Goal: Information Seeking & Learning: Learn about a topic

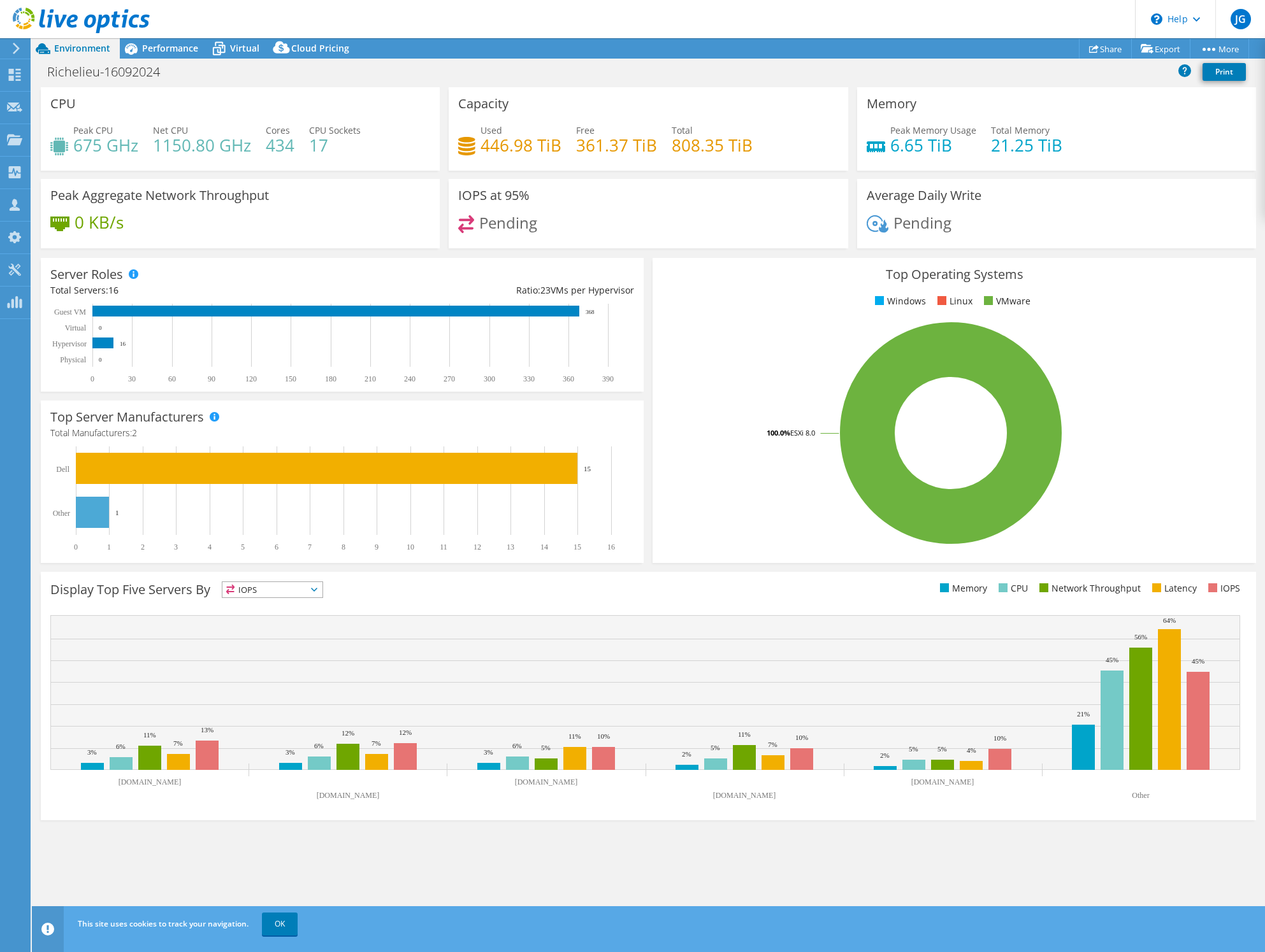
select select "[GEOGRAPHIC_DATA]"
select select "USD"
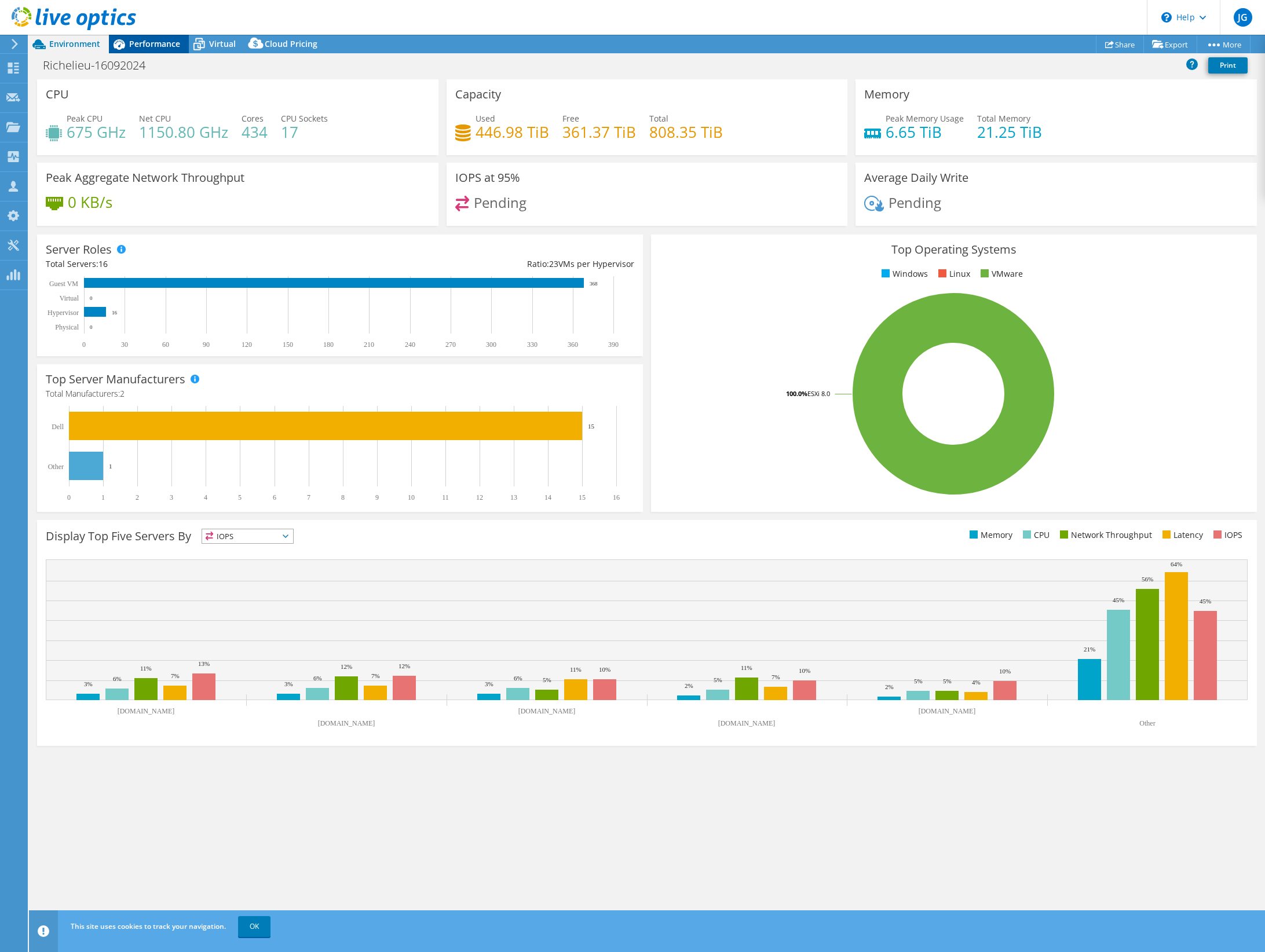
click at [169, 43] on span "Performance" at bounding box center [155, 43] width 51 height 11
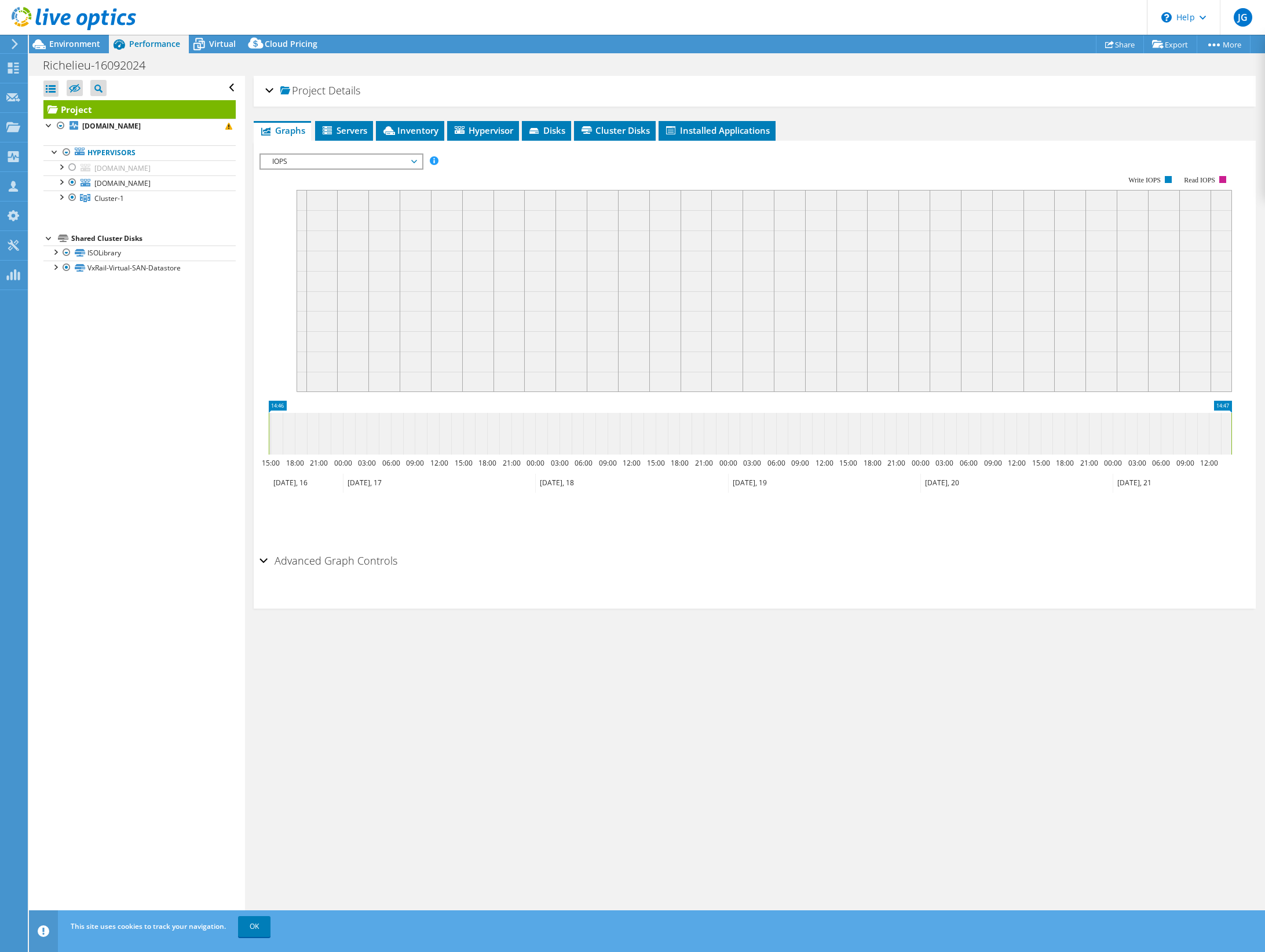
click at [403, 162] on span "IOPS" at bounding box center [341, 162] width 149 height 14
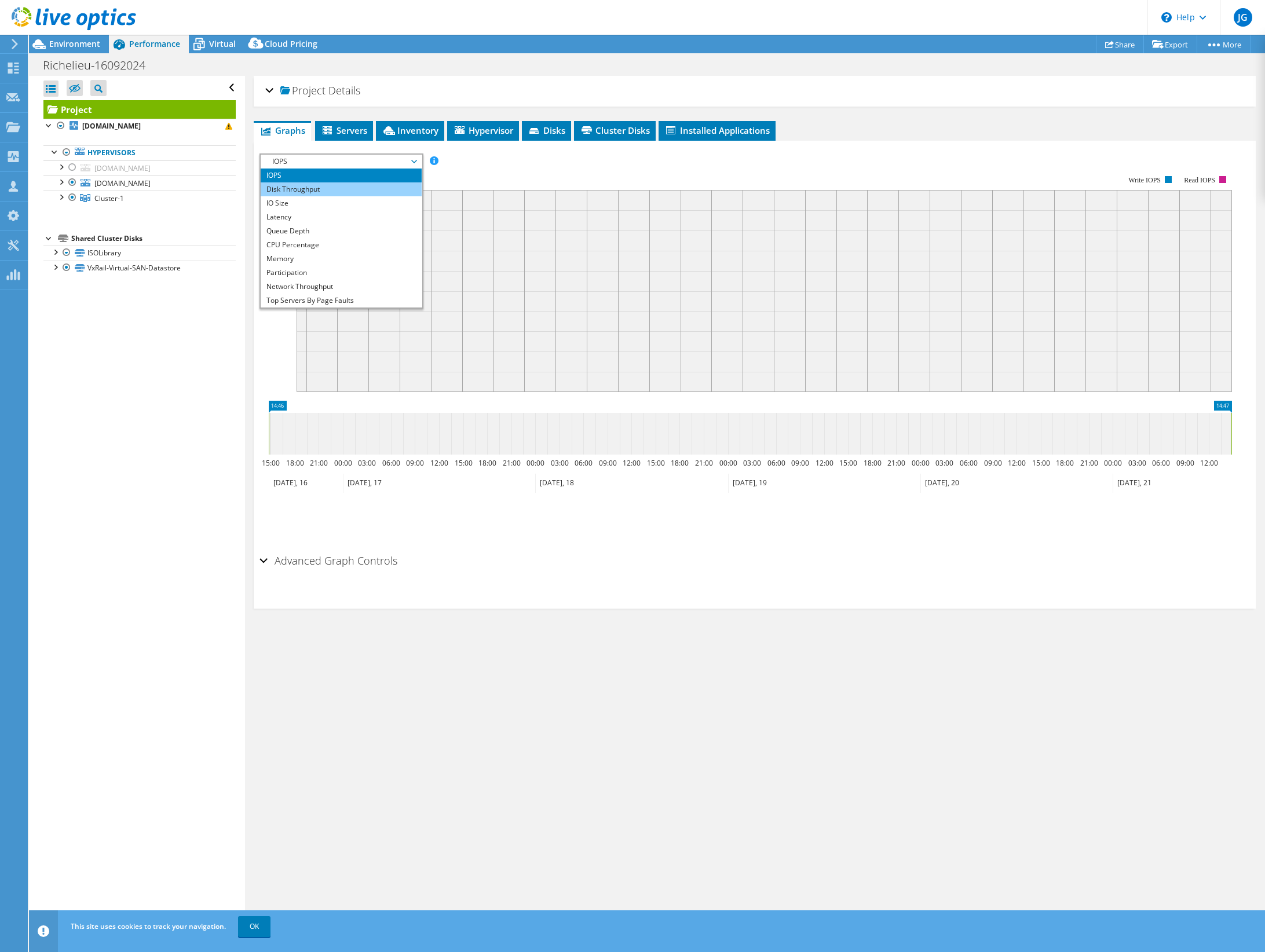
click at [379, 190] on li "Disk Throughput" at bounding box center [341, 189] width 160 height 14
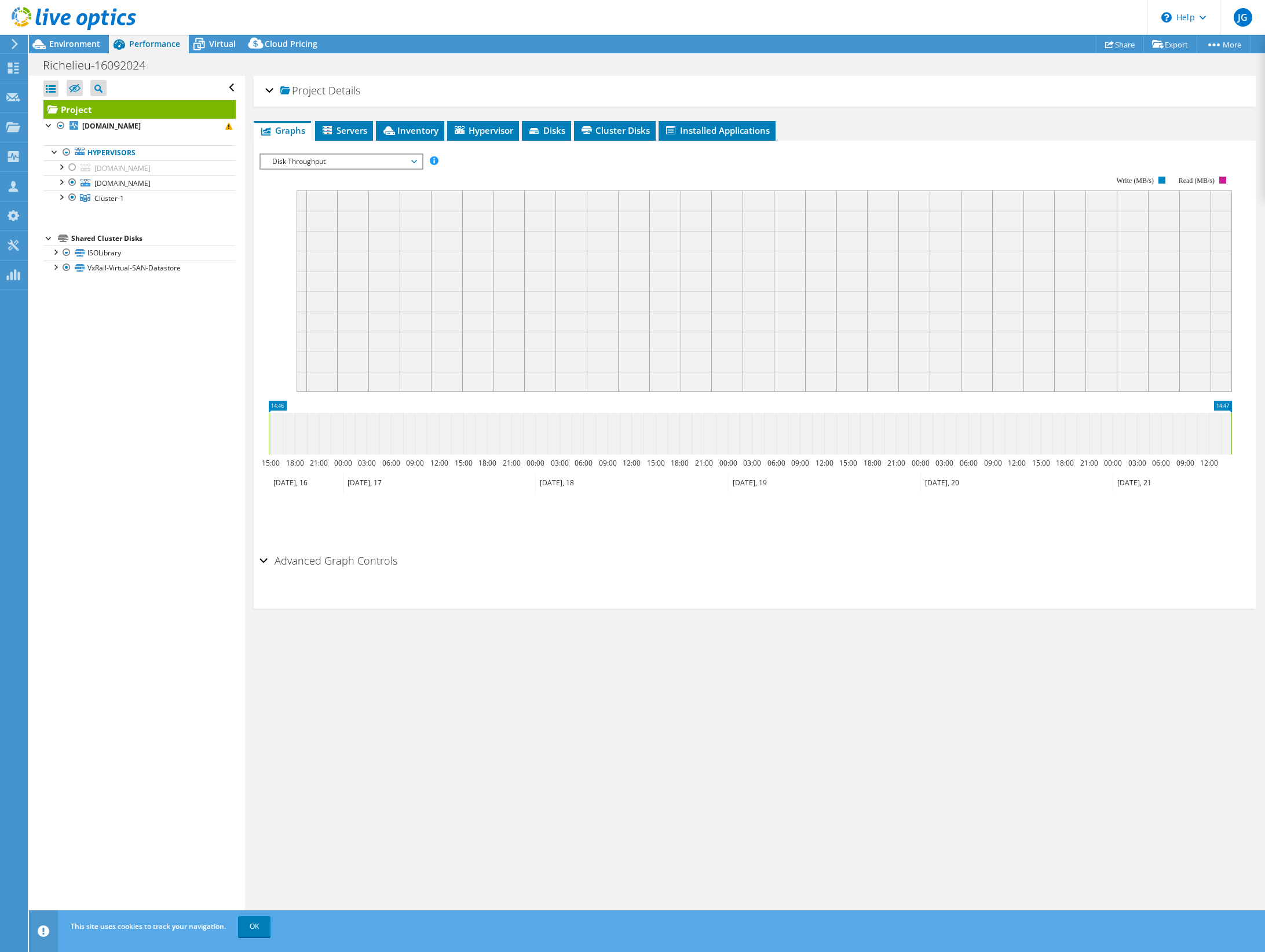
click at [385, 163] on span "Disk Throughput" at bounding box center [341, 162] width 149 height 14
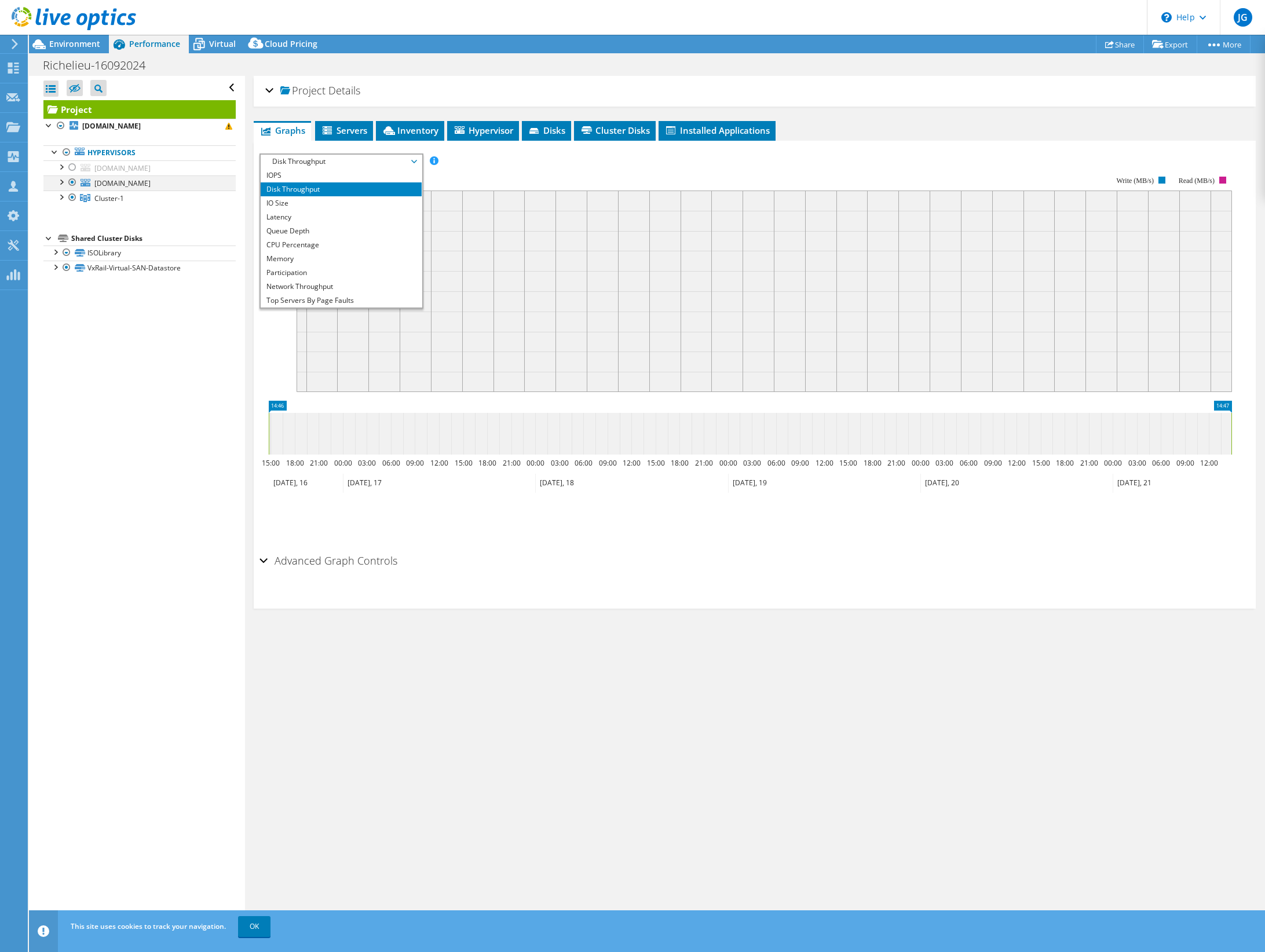
click at [59, 184] on div at bounding box center [61, 181] width 12 height 12
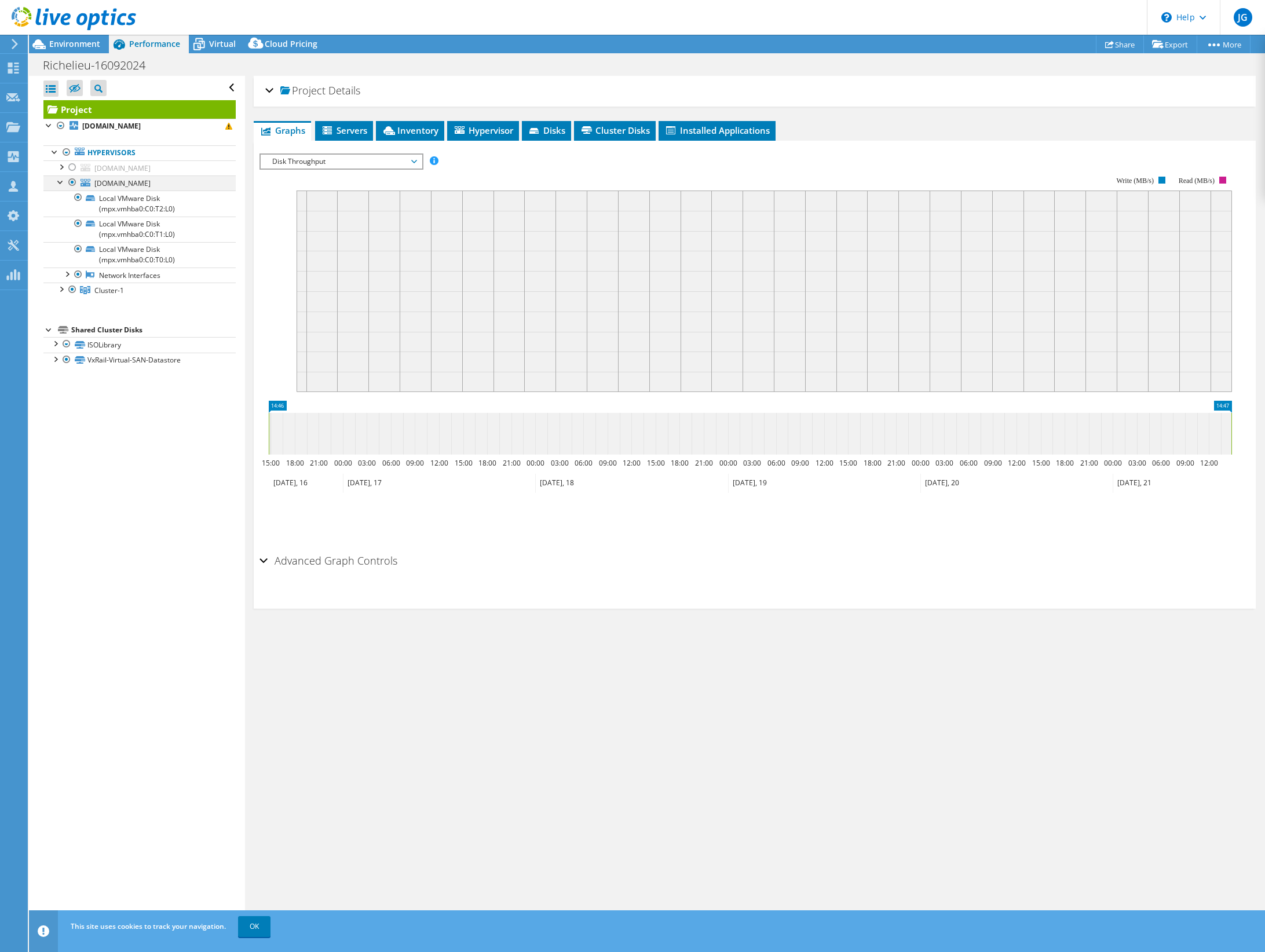
click at [59, 184] on div at bounding box center [61, 181] width 12 height 12
click at [71, 181] on div at bounding box center [73, 182] width 12 height 14
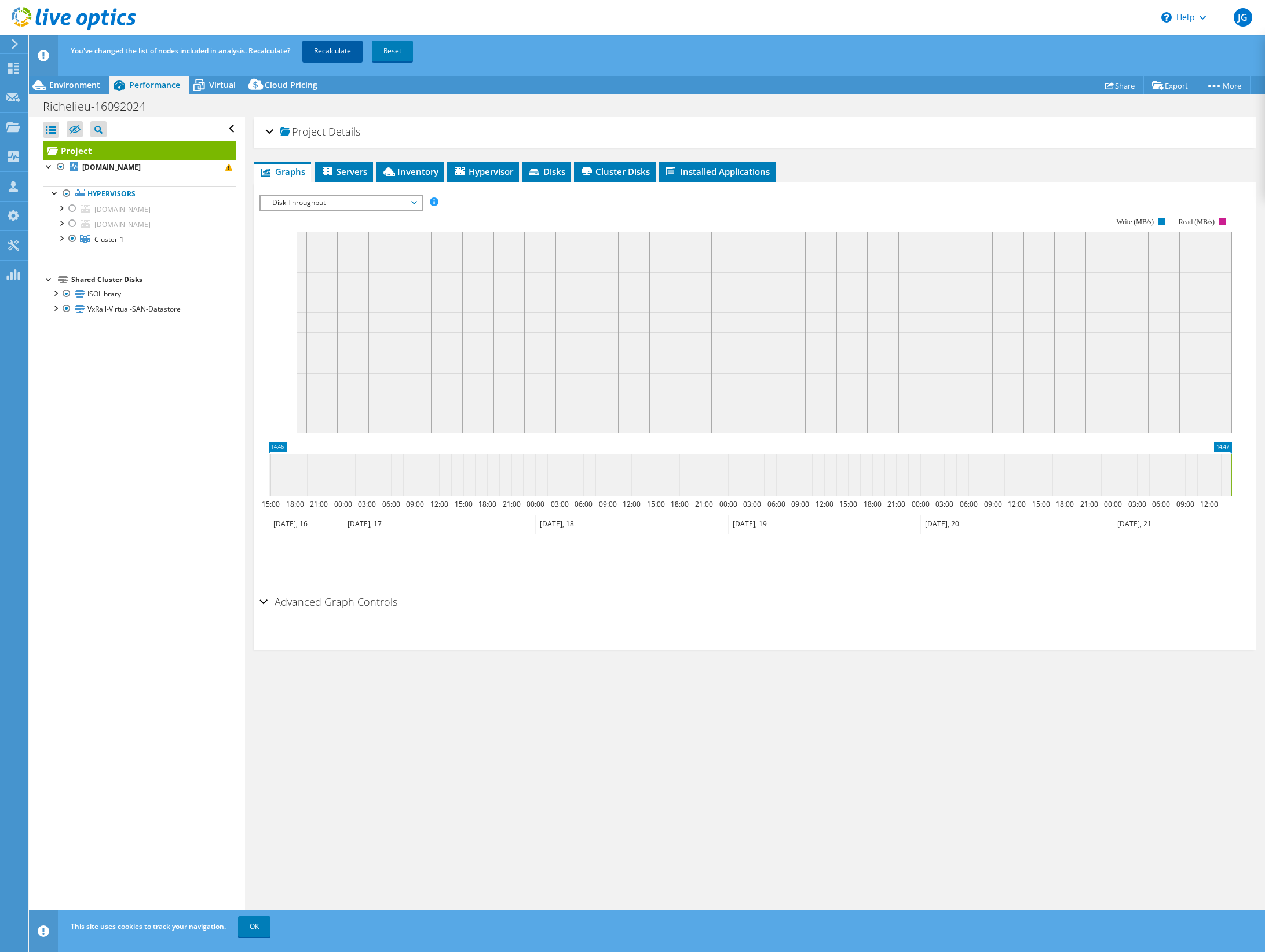
click at [334, 45] on link "Recalculate" at bounding box center [332, 51] width 60 height 21
click at [92, 83] on span "Environment" at bounding box center [75, 84] width 51 height 11
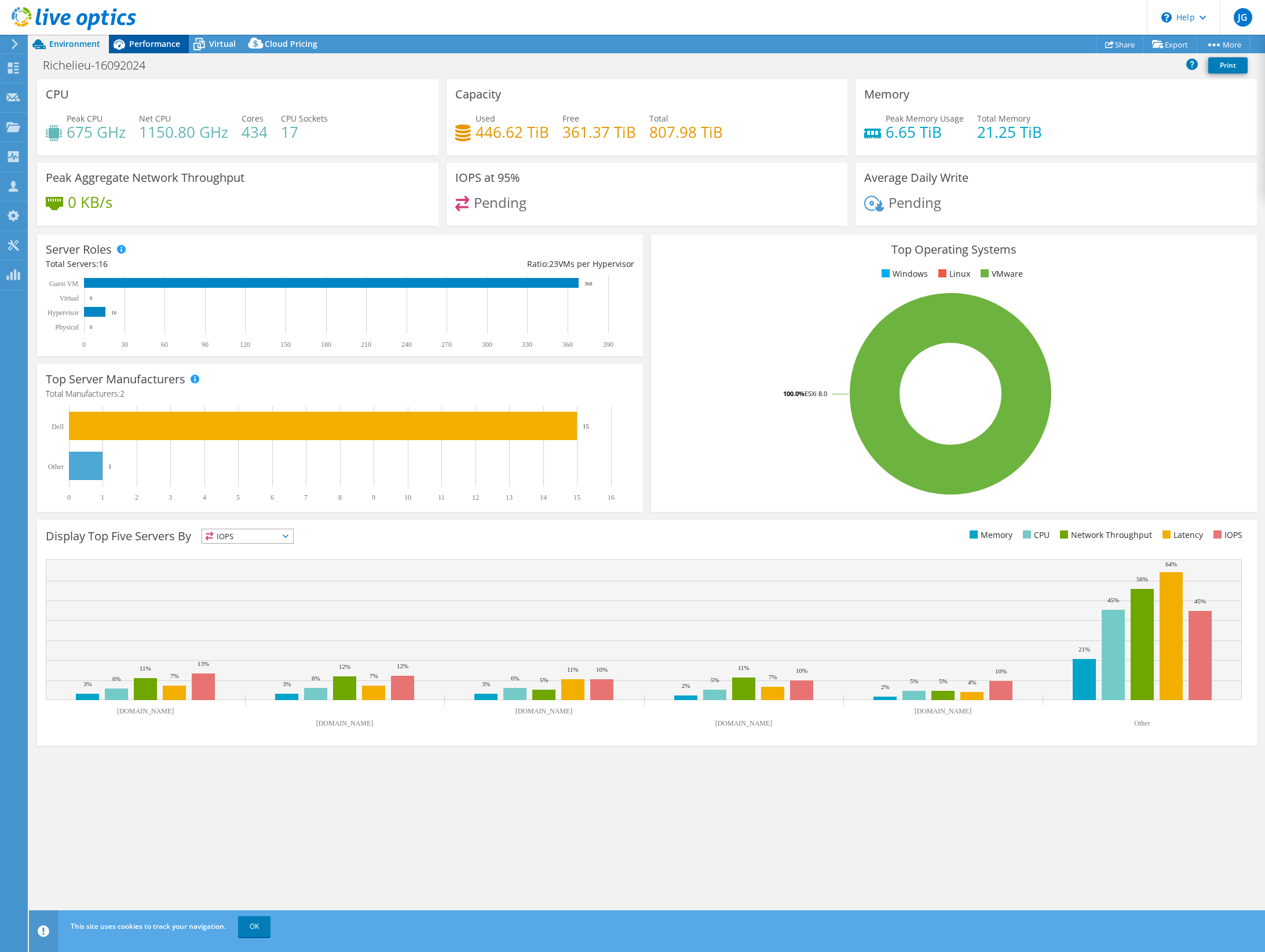
click at [160, 44] on span "Performance" at bounding box center [155, 43] width 51 height 11
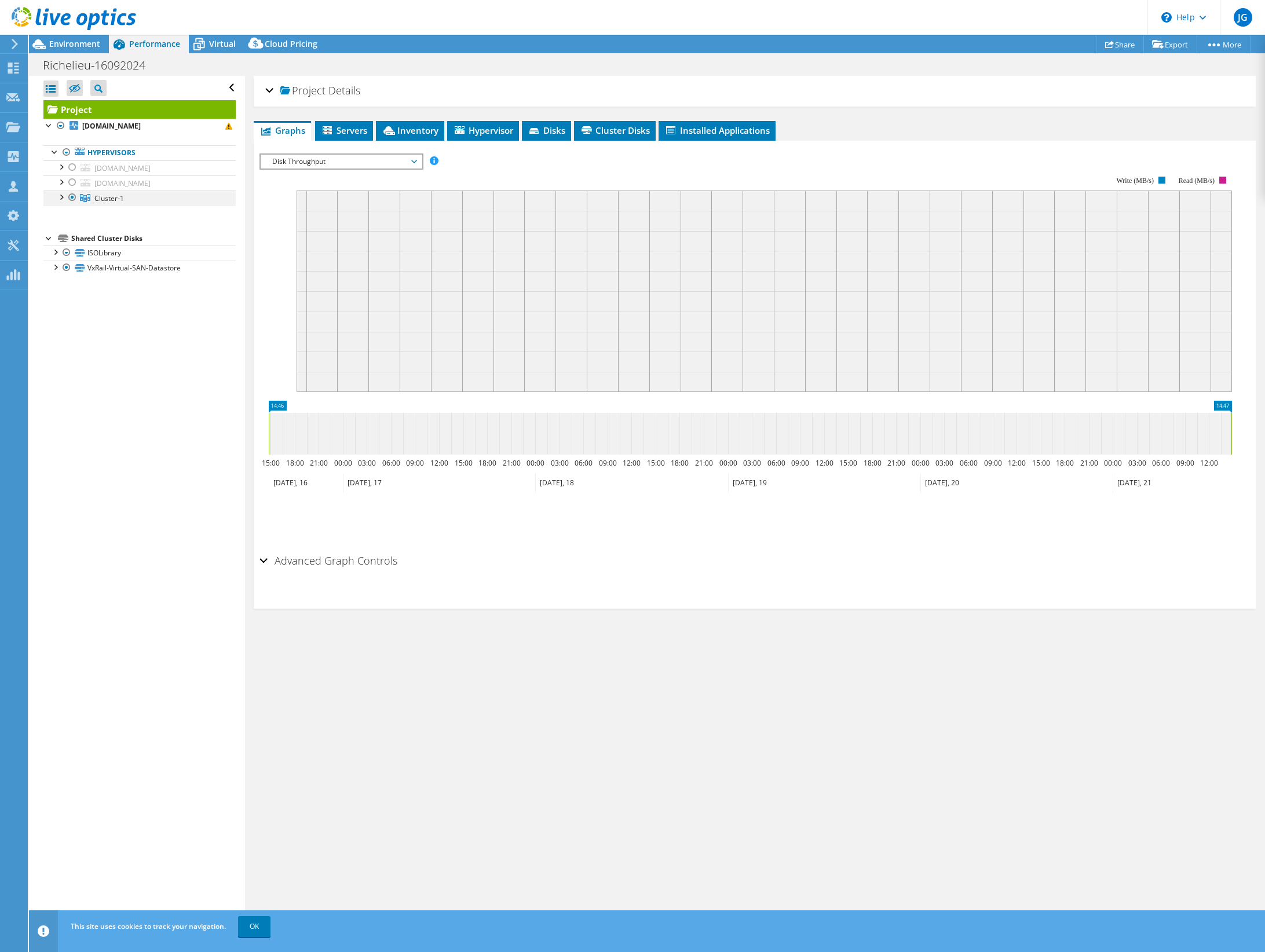
click at [59, 201] on div at bounding box center [61, 196] width 12 height 12
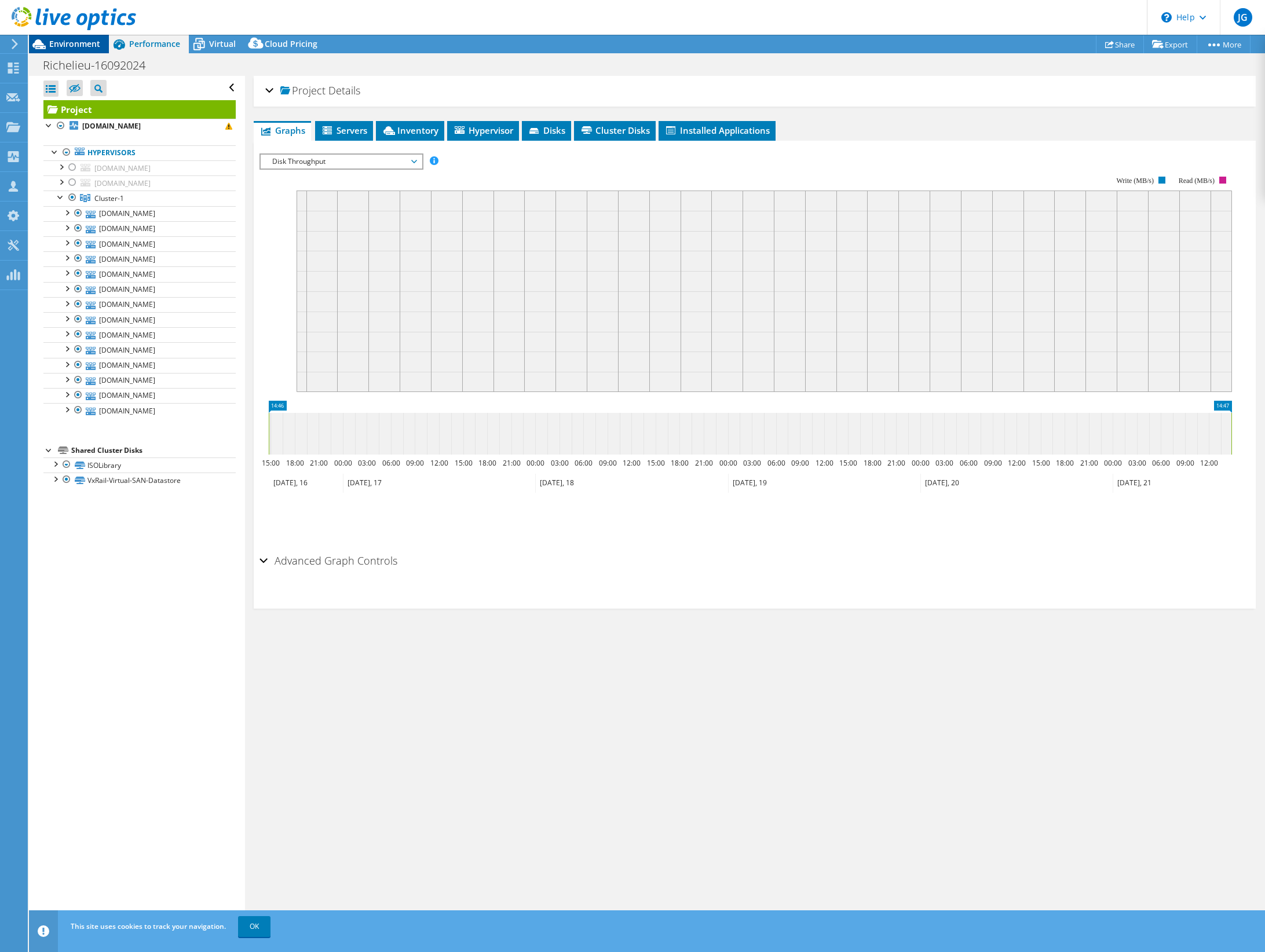
click at [82, 46] on span "Environment" at bounding box center [75, 43] width 51 height 11
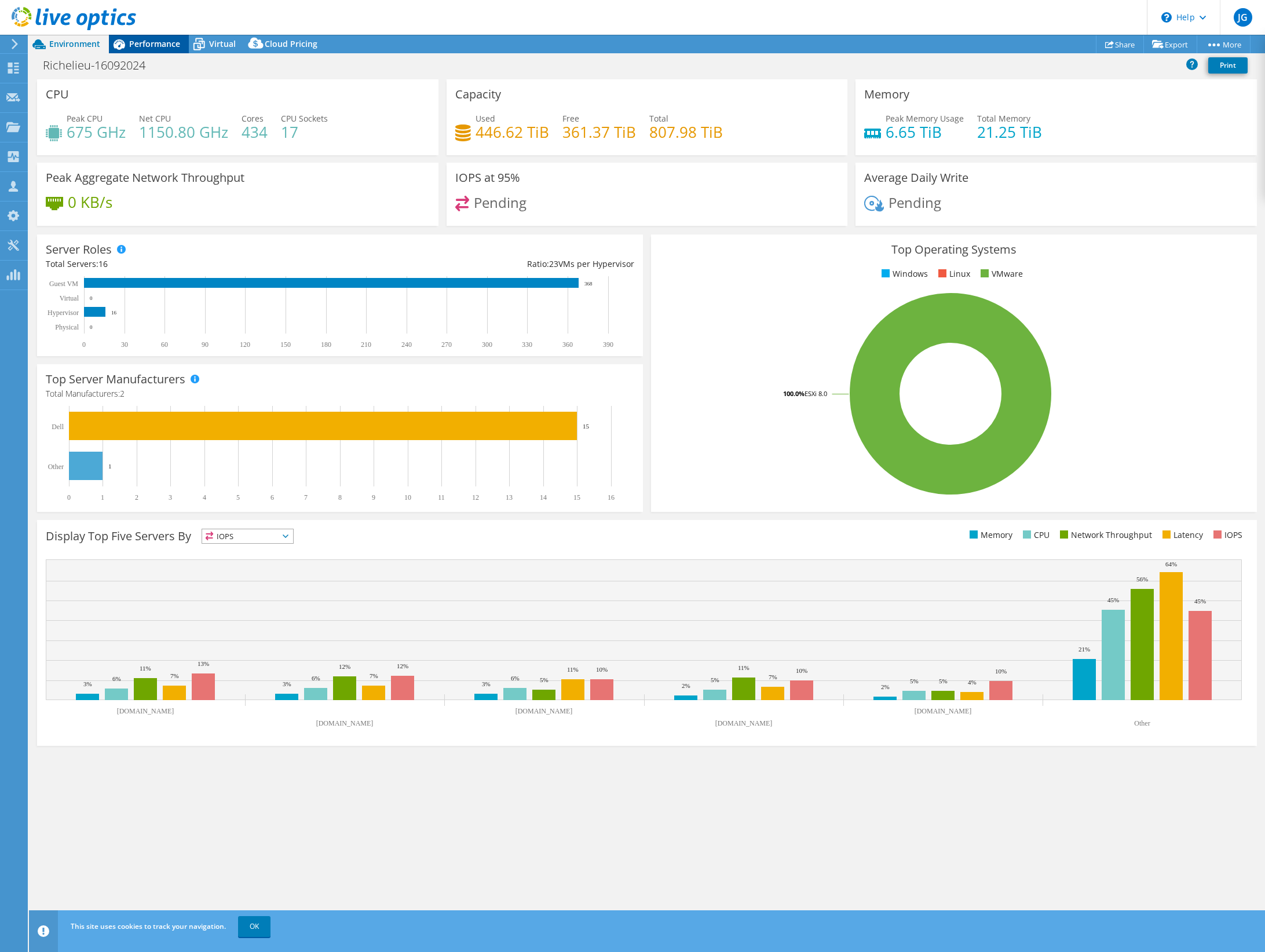
click at [131, 52] on div "Performance" at bounding box center [149, 44] width 80 height 18
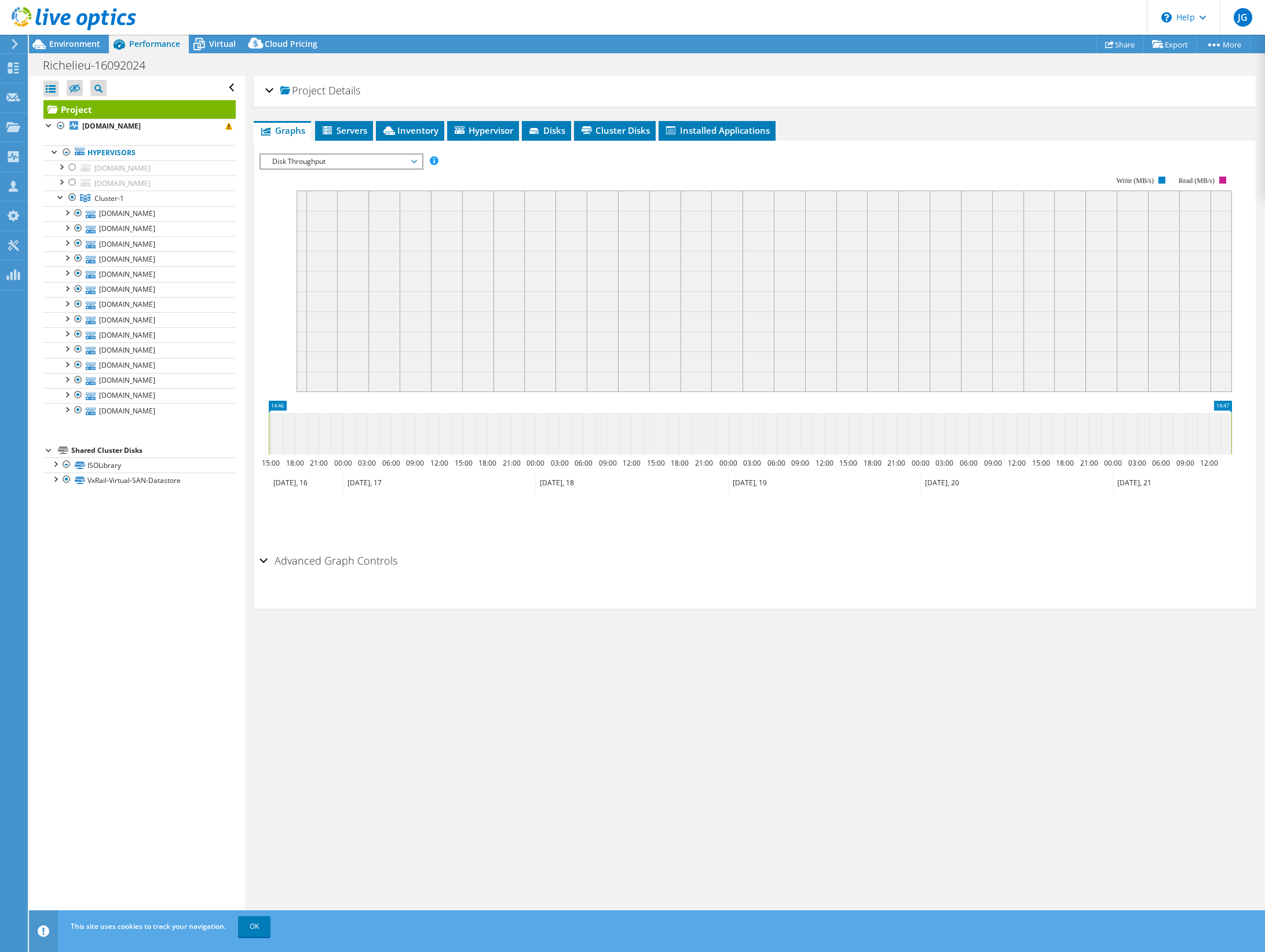
click at [403, 163] on span "Disk Throughput" at bounding box center [341, 162] width 149 height 14
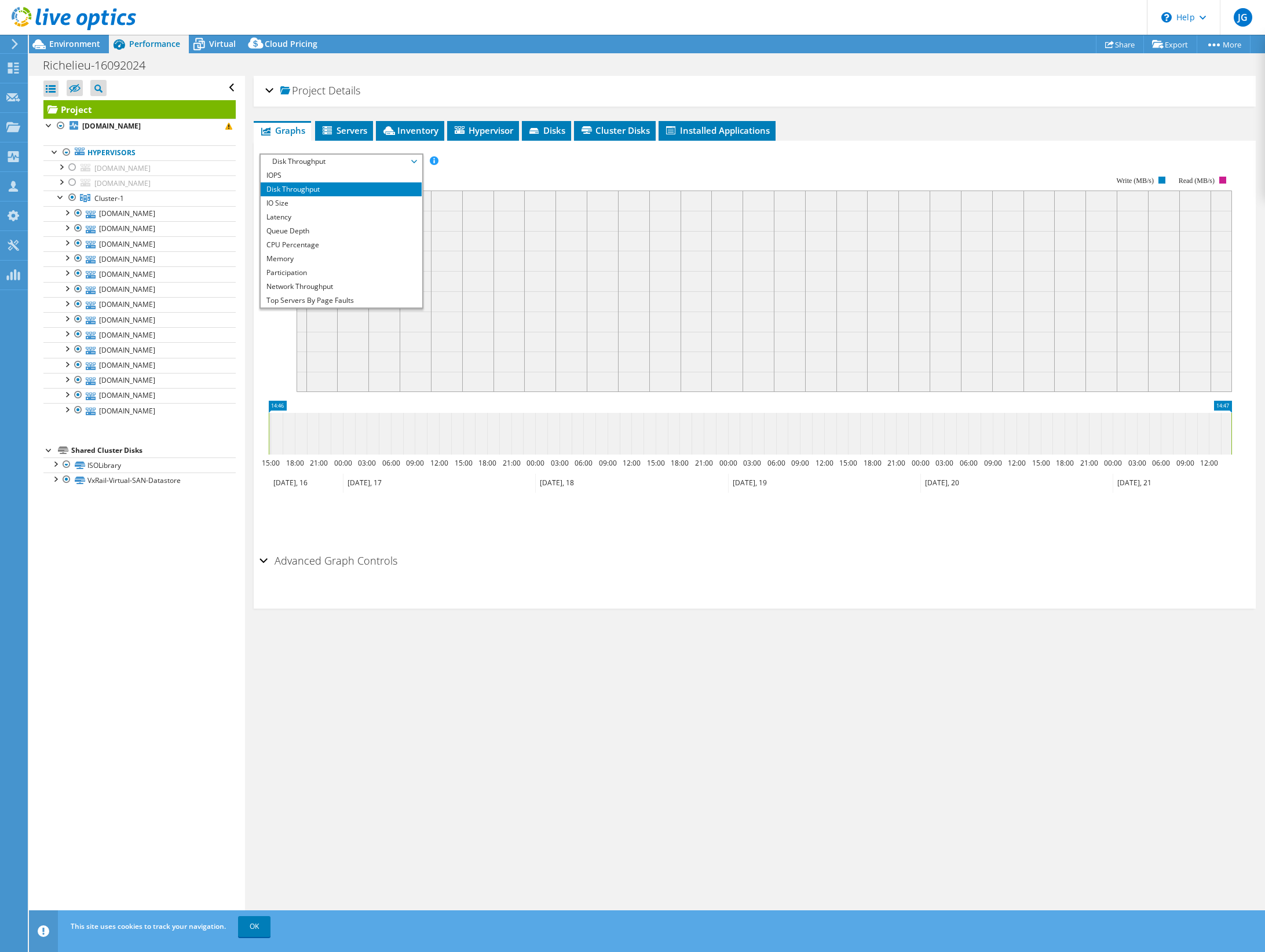
click at [379, 65] on div "Richelieu-16092024 Print" at bounding box center [647, 65] width 1236 height 22
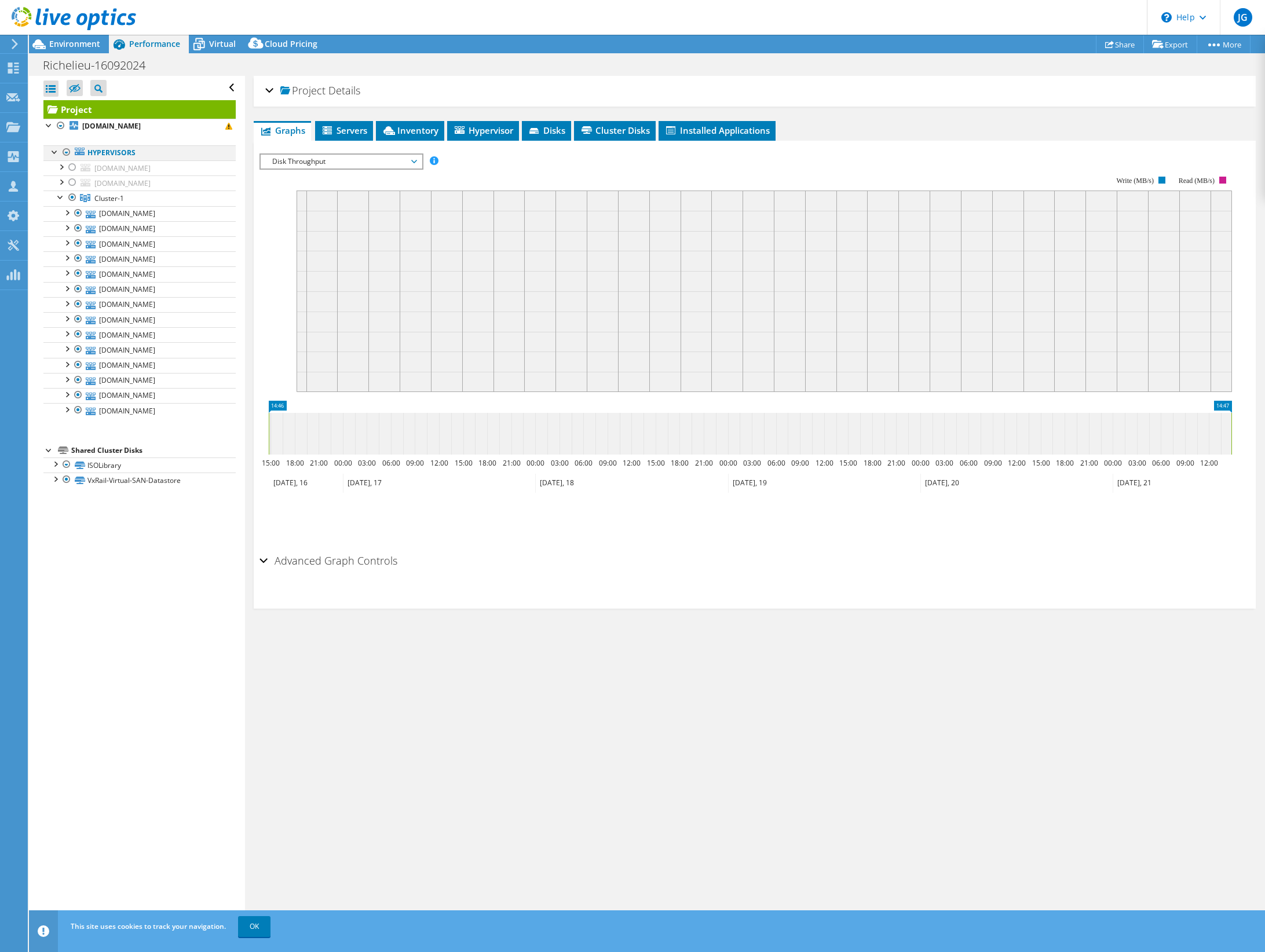
click at [64, 150] on div at bounding box center [67, 152] width 12 height 14
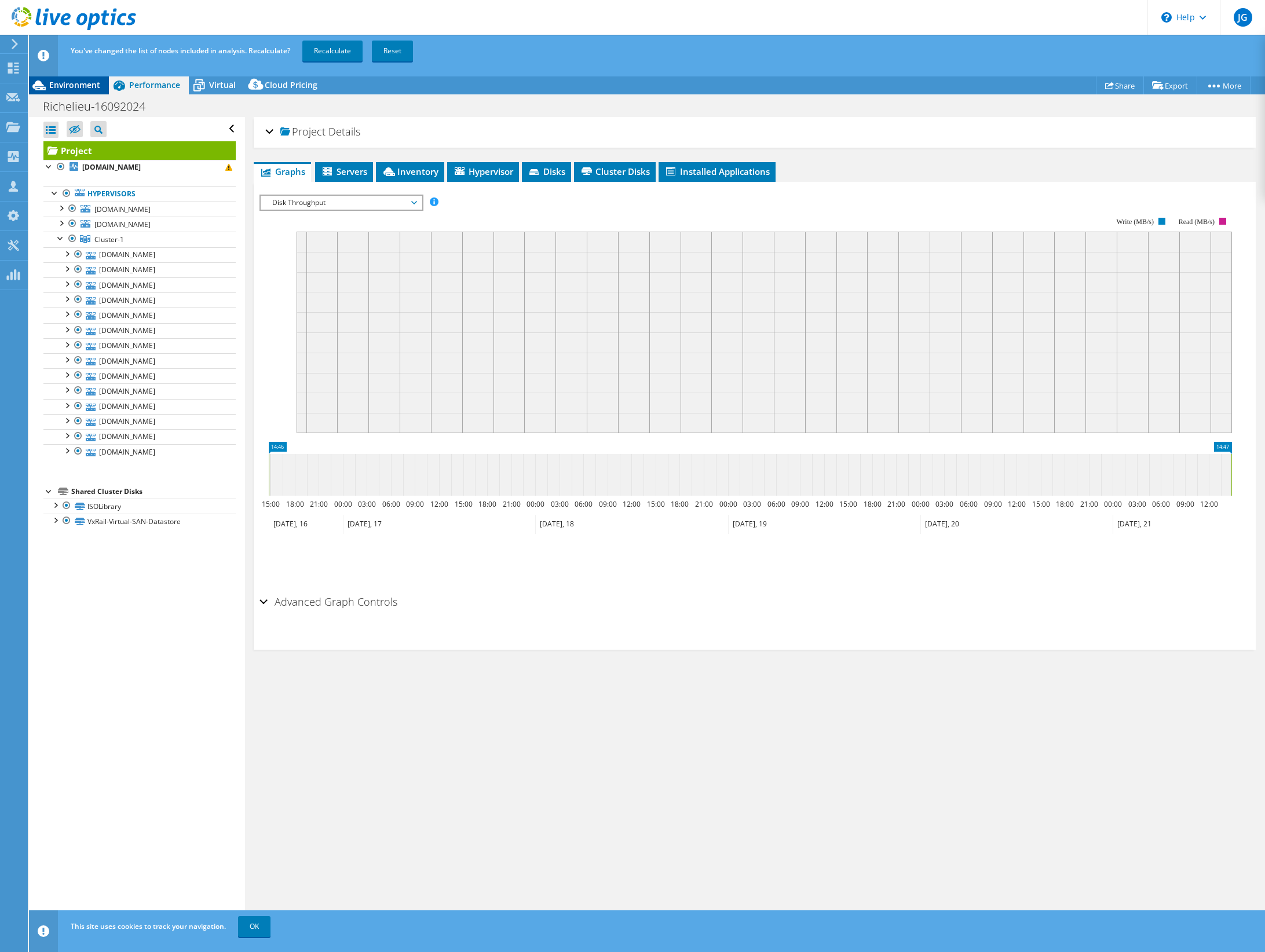
click at [81, 83] on span "Environment" at bounding box center [75, 84] width 51 height 11
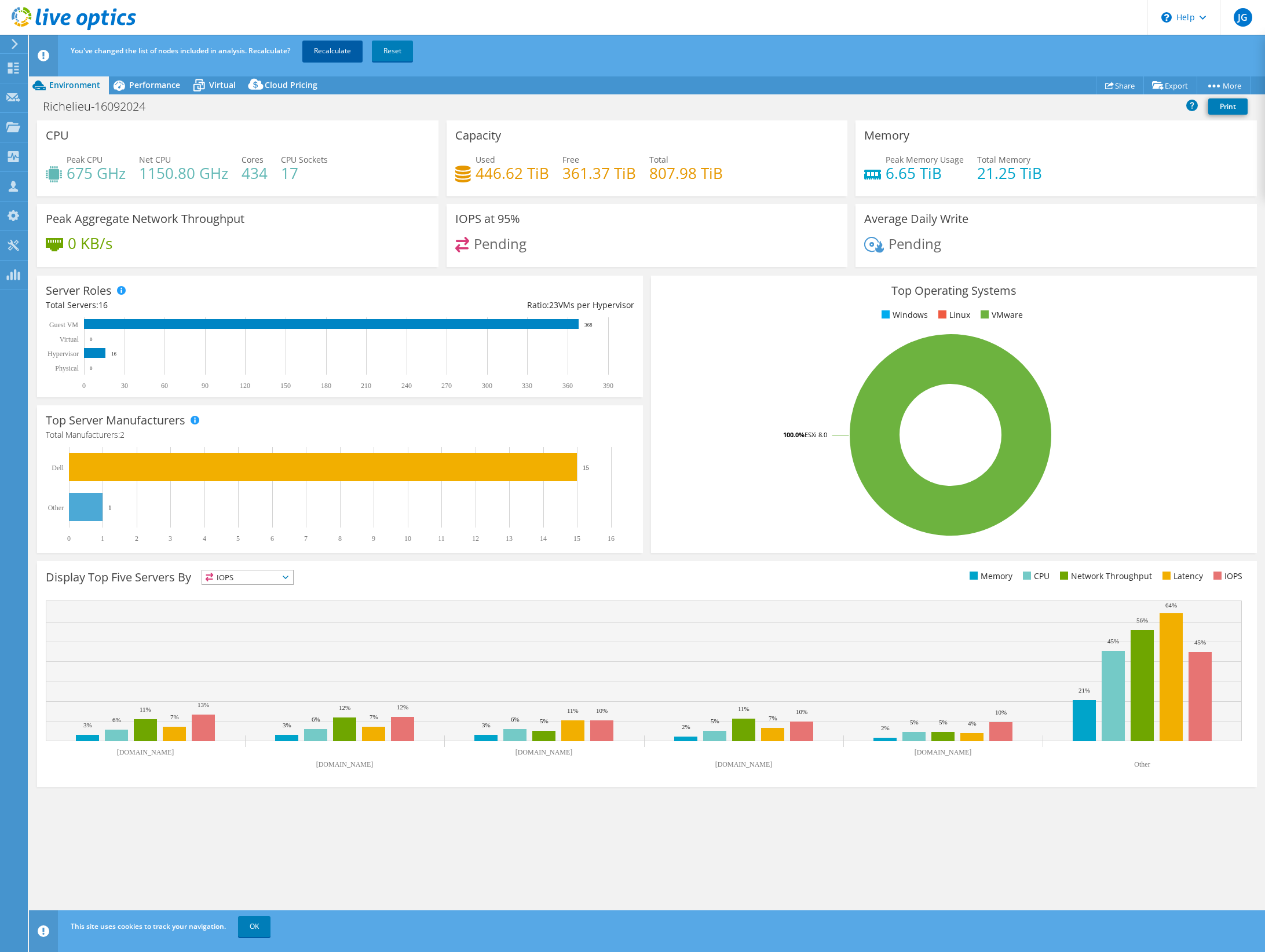
click at [334, 47] on link "Recalculate" at bounding box center [332, 51] width 60 height 21
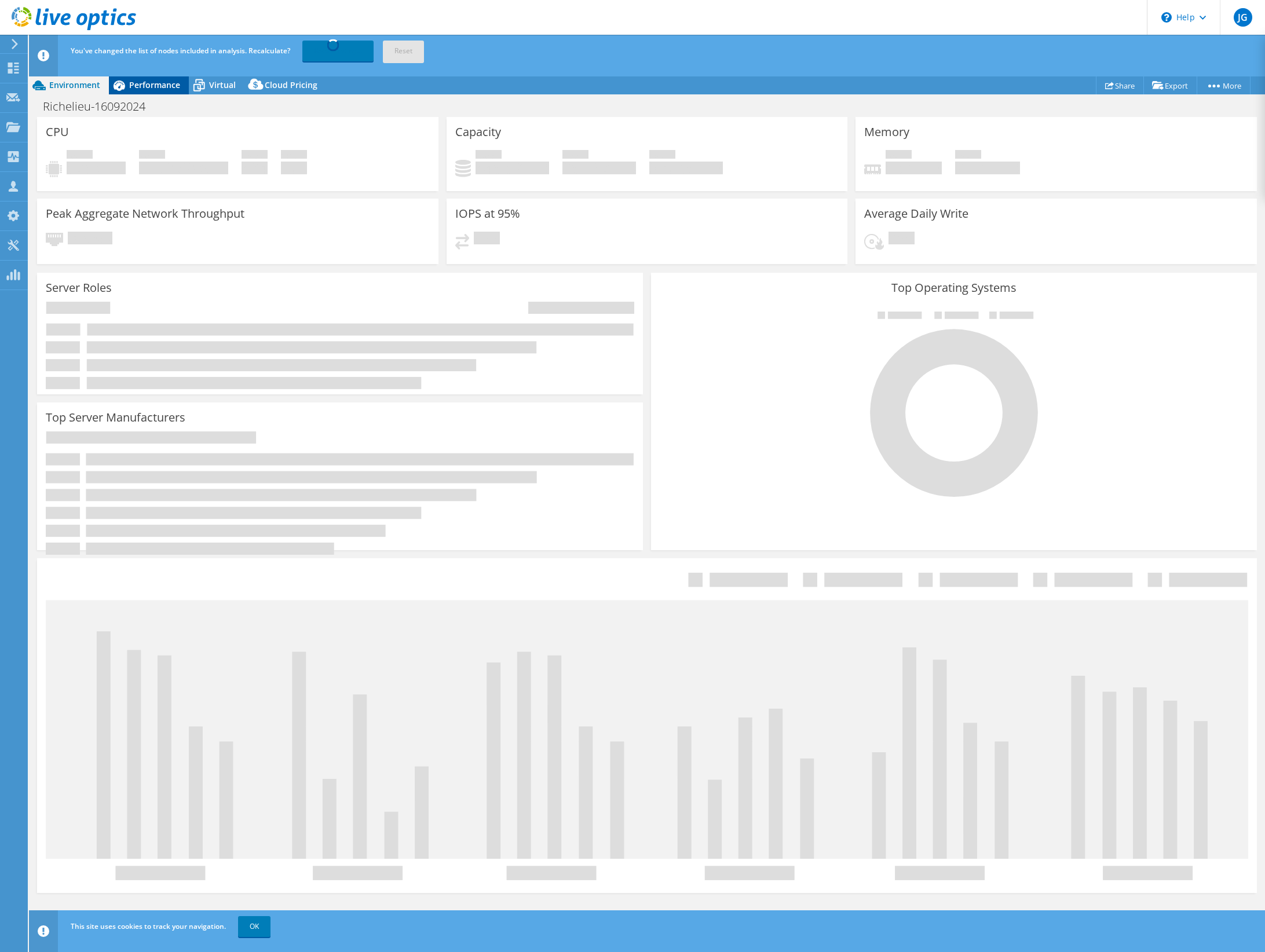
click at [139, 84] on span "Performance" at bounding box center [155, 84] width 51 height 11
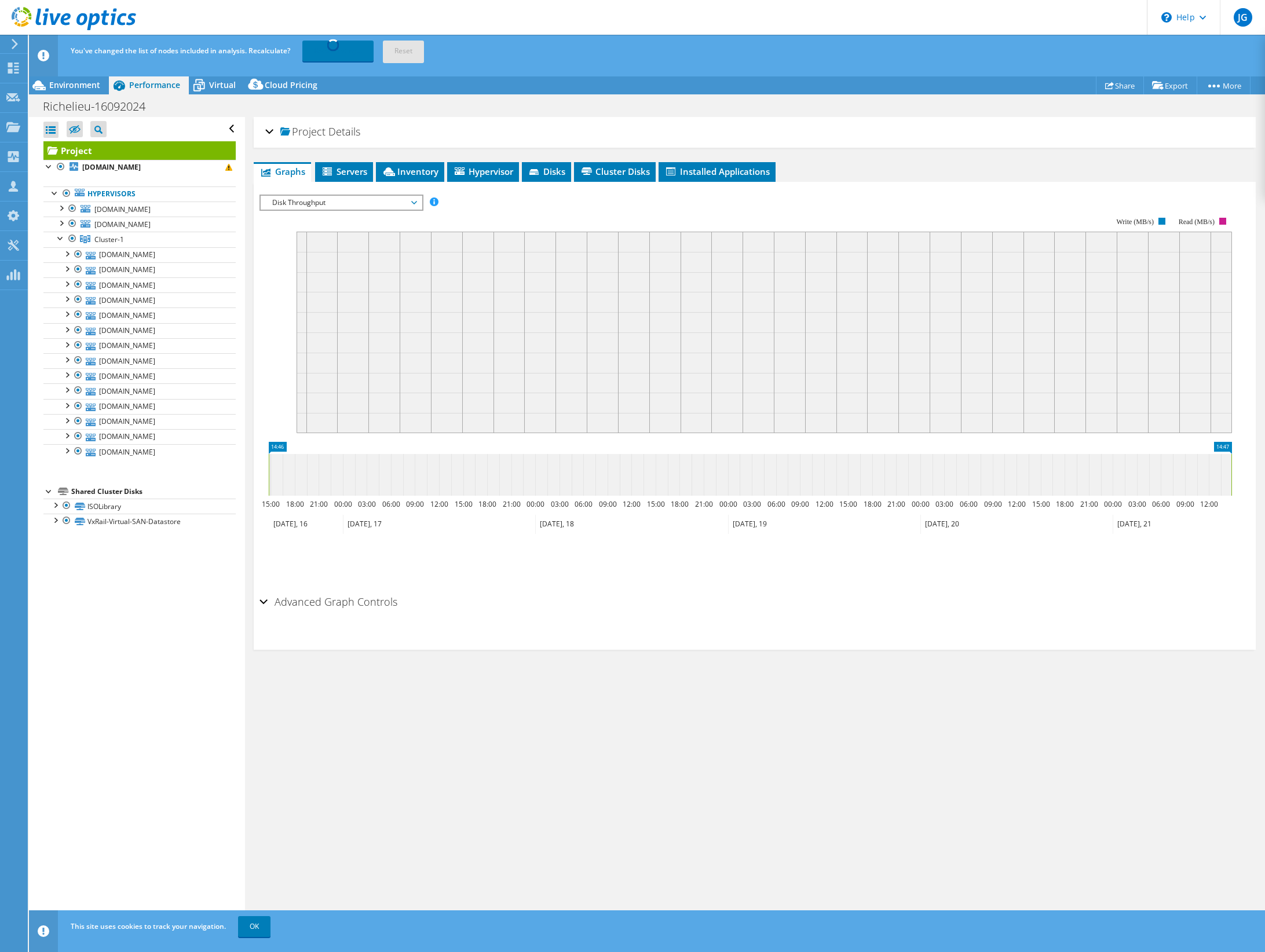
click at [337, 135] on span "Details" at bounding box center [344, 131] width 32 height 14
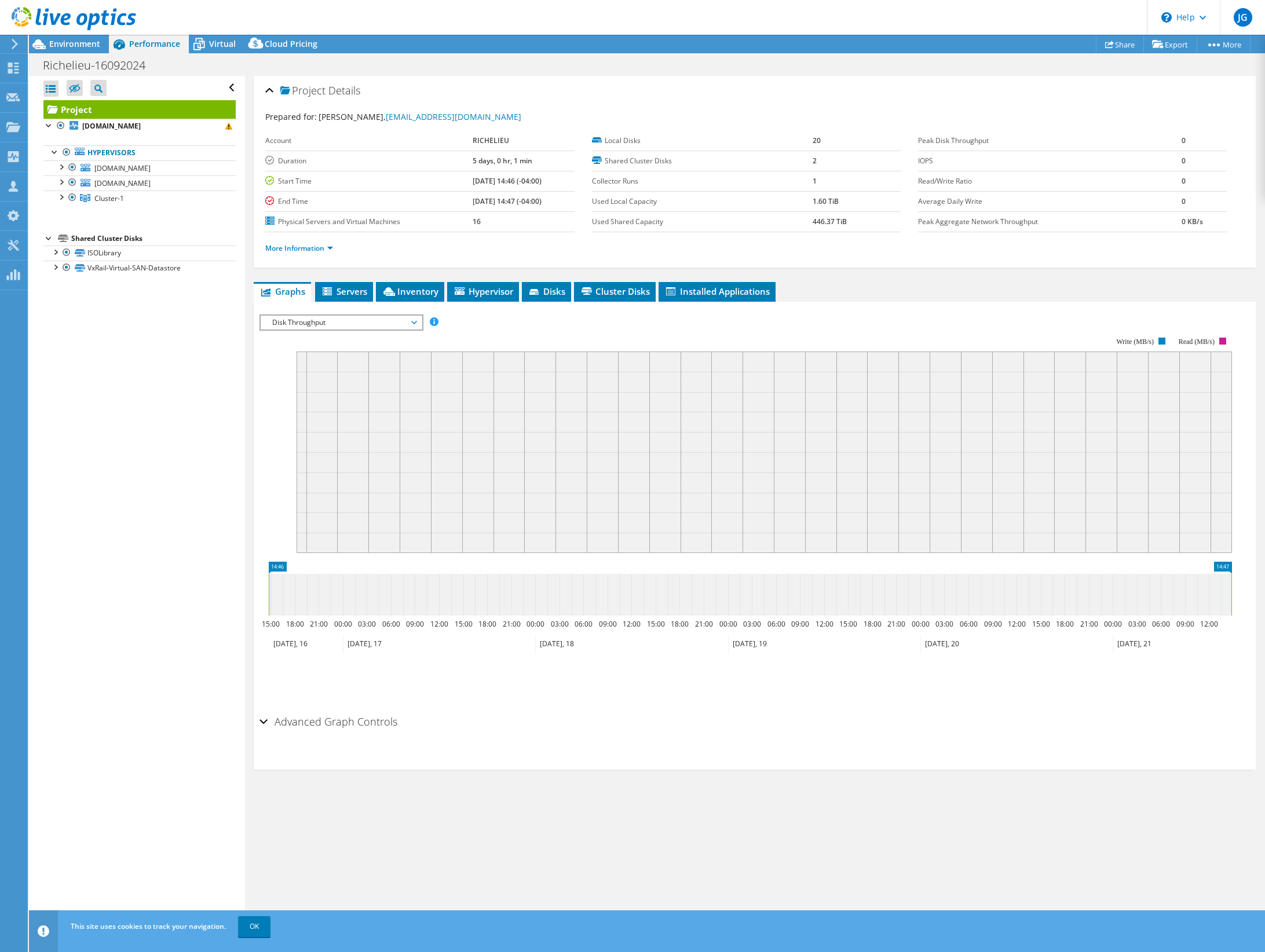
click at [365, 322] on span "Disk Throughput" at bounding box center [341, 322] width 149 height 14
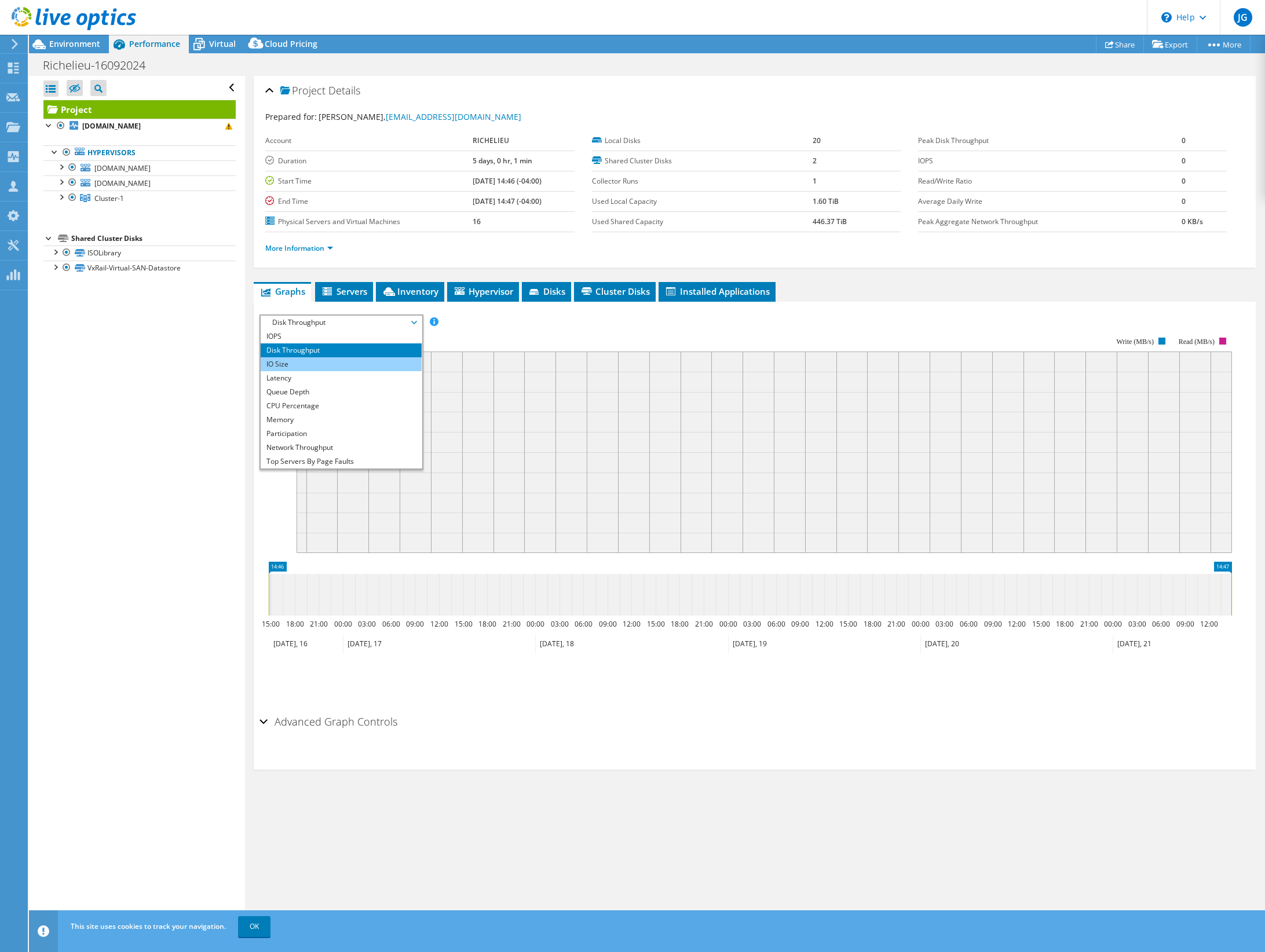
click at [353, 360] on li "IO Size" at bounding box center [341, 364] width 160 height 14
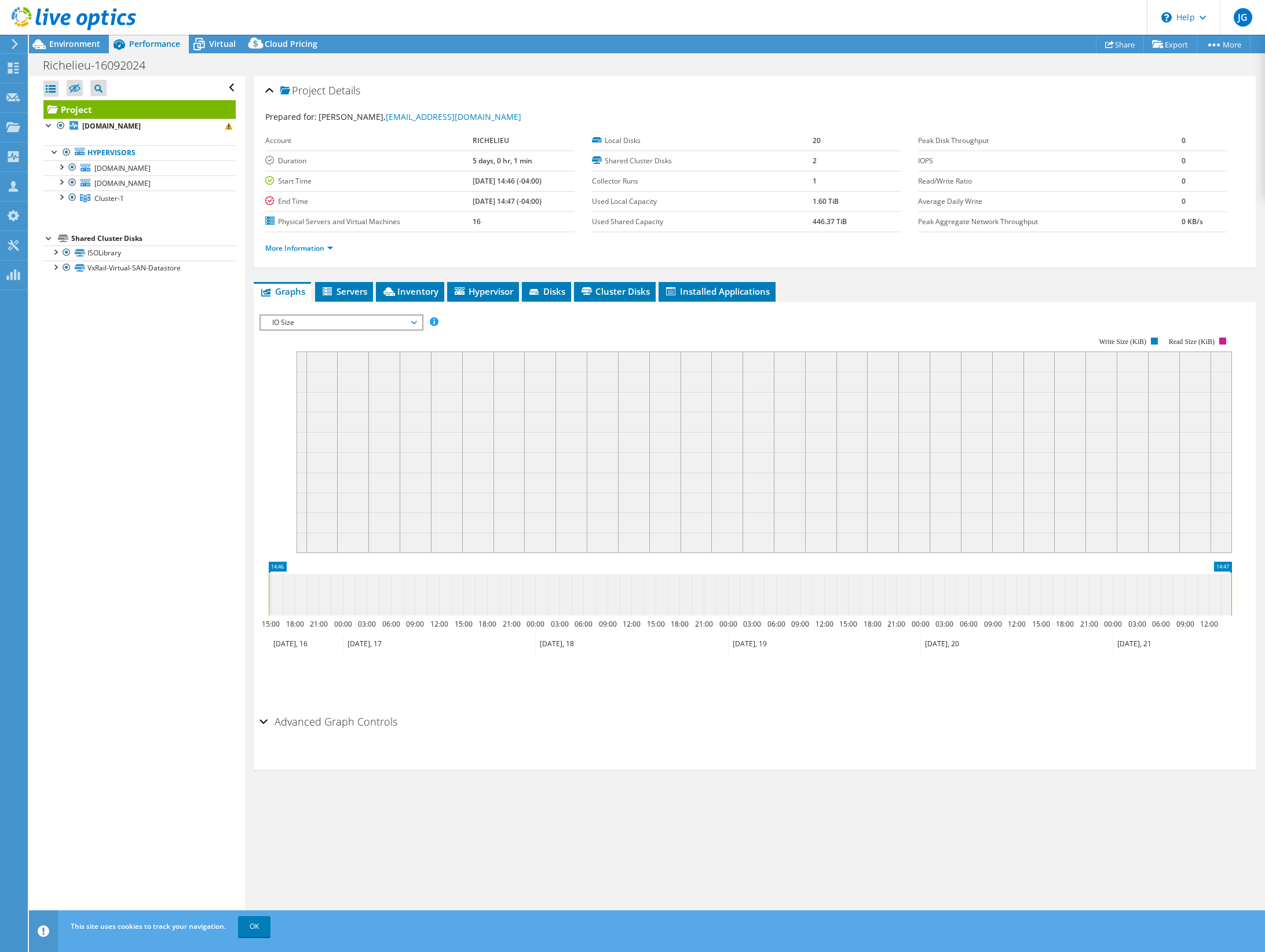
click at [384, 318] on span "IO Size" at bounding box center [341, 322] width 149 height 14
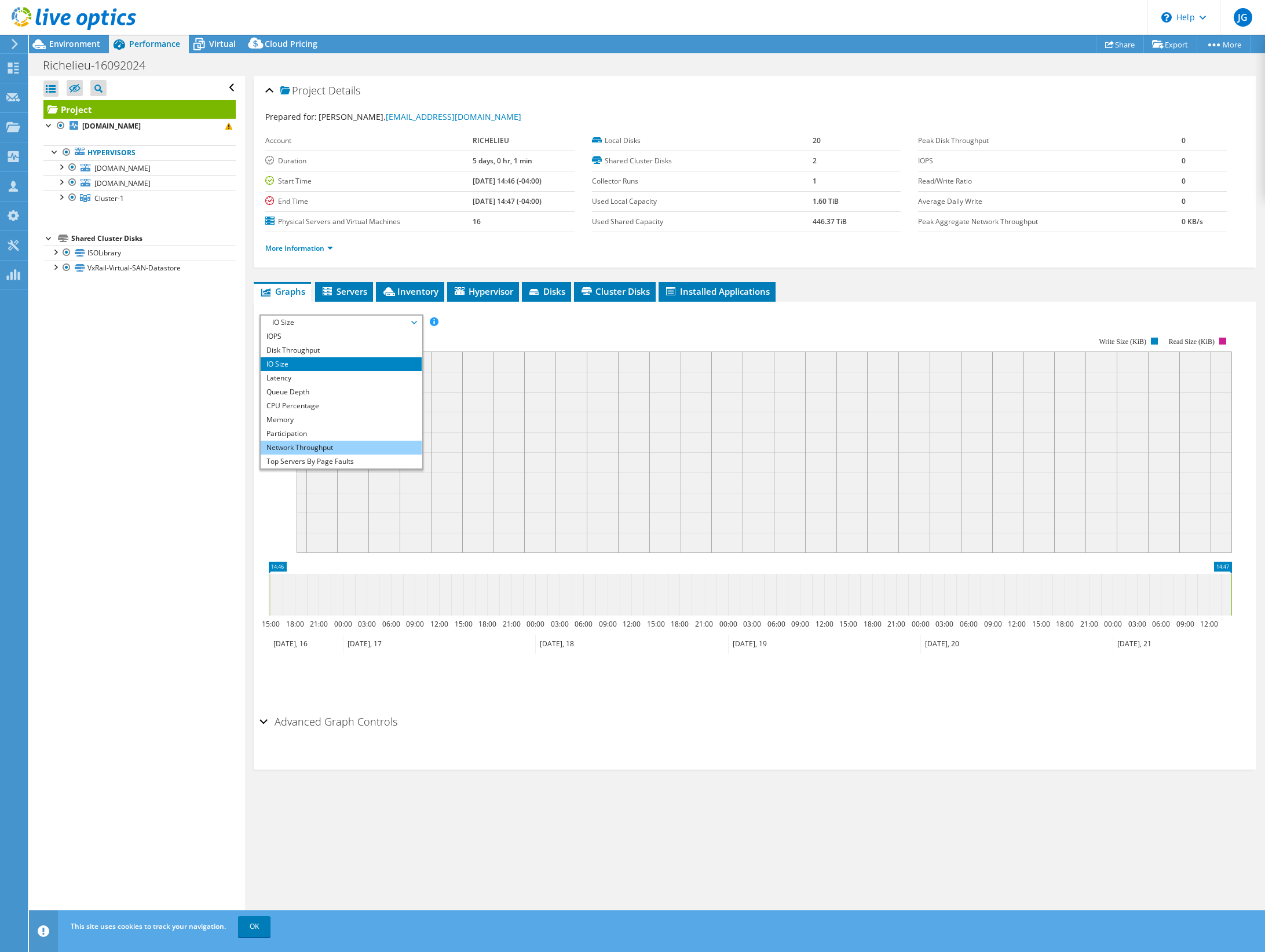
click at [335, 451] on li "Network Throughput" at bounding box center [341, 447] width 160 height 14
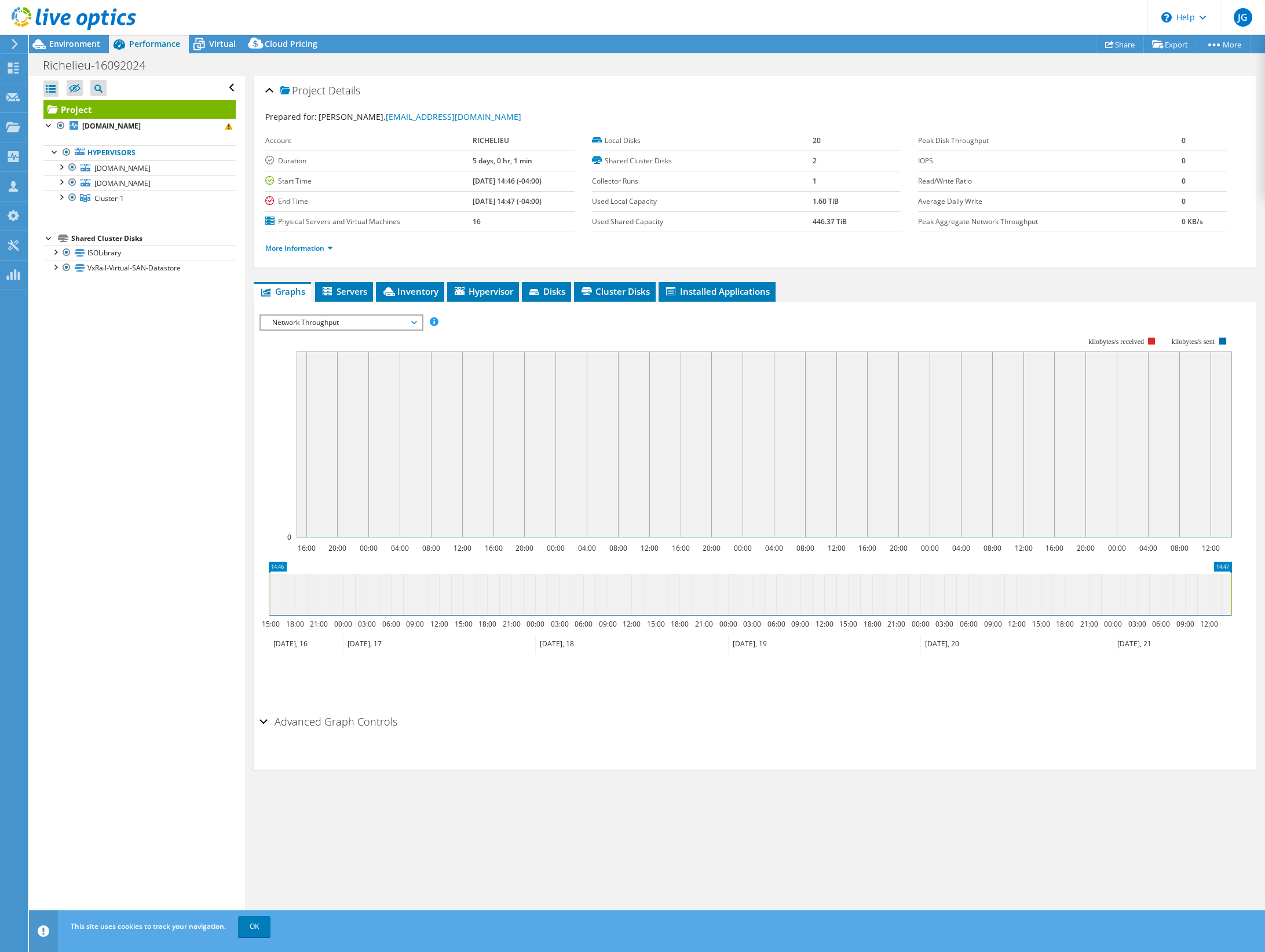
click at [401, 320] on span "Network Throughput" at bounding box center [341, 322] width 149 height 14
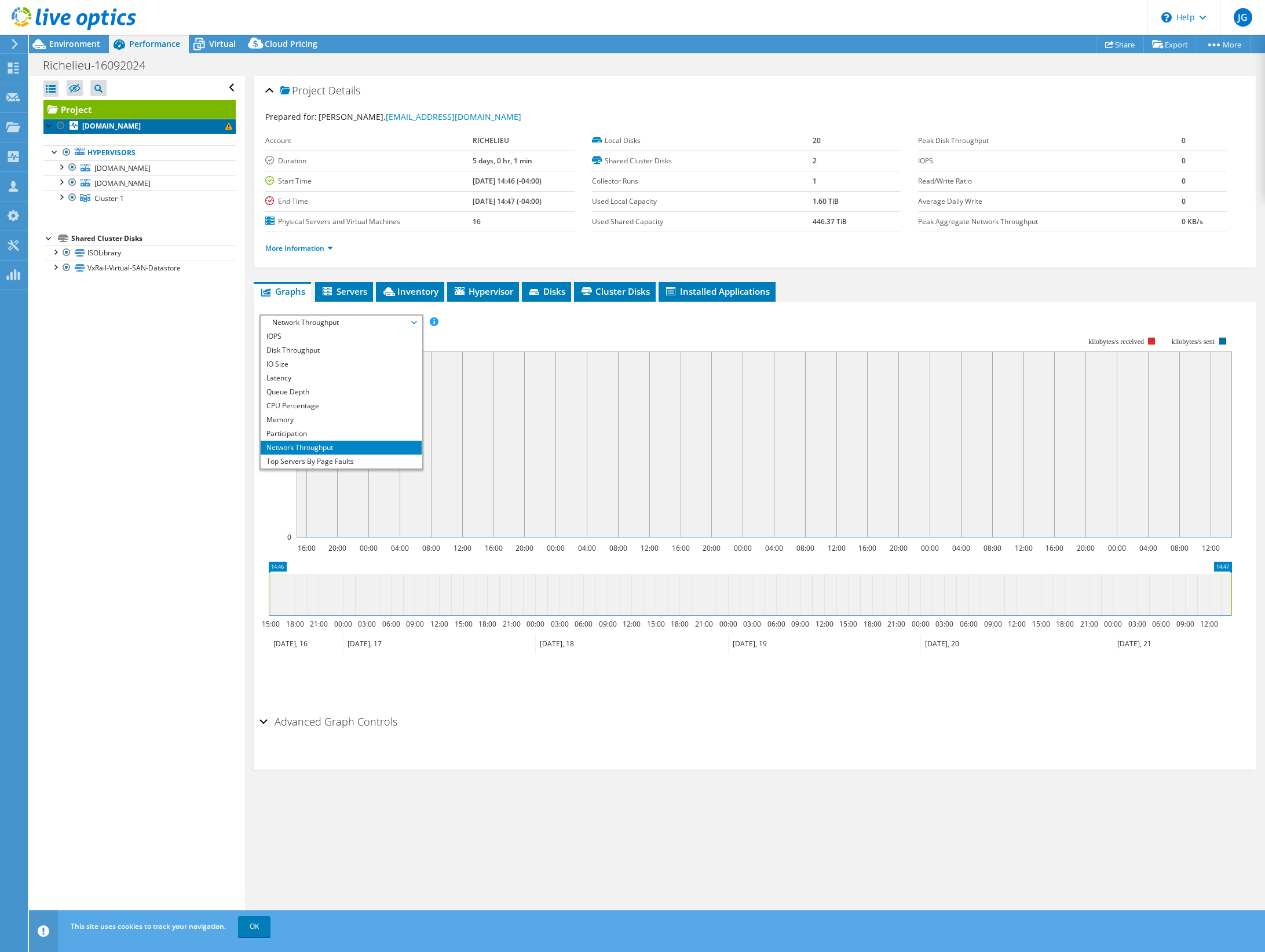
click at [226, 126] on span at bounding box center [229, 126] width 7 height 7
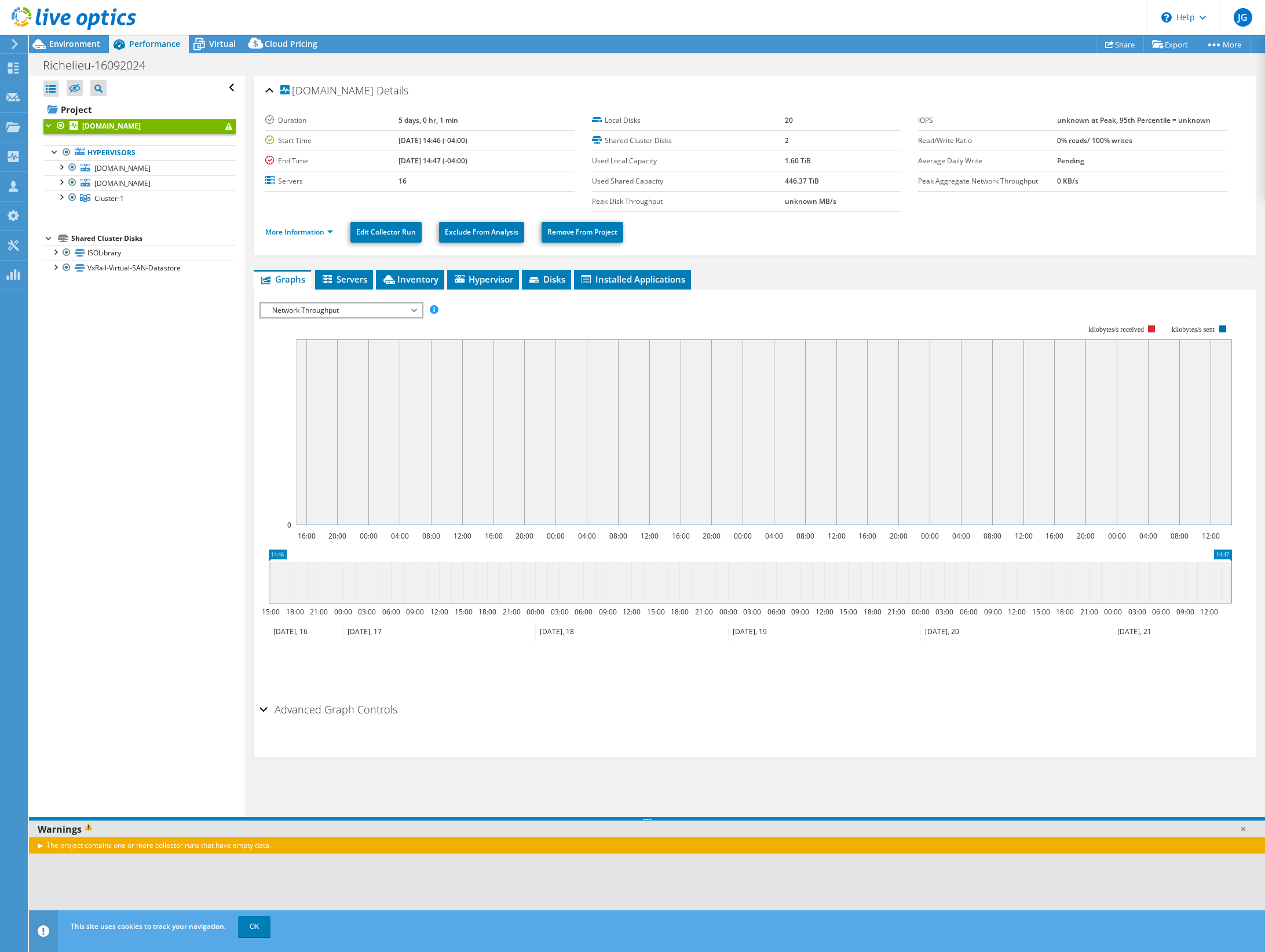
click at [226, 126] on span at bounding box center [229, 126] width 7 height 7
click at [78, 44] on span "Environment" at bounding box center [75, 43] width 51 height 11
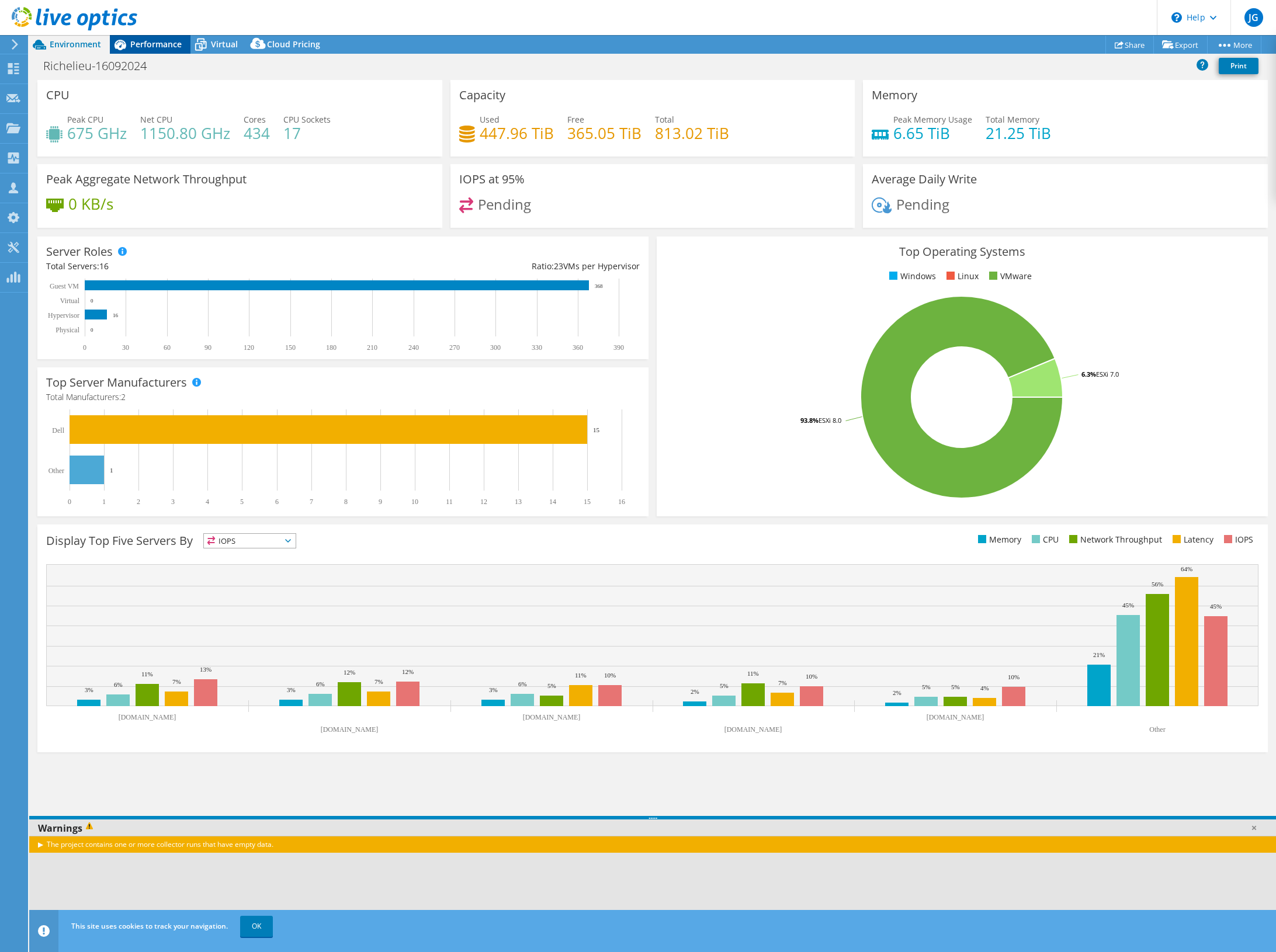
click at [152, 42] on span "Performance" at bounding box center [156, 44] width 51 height 11
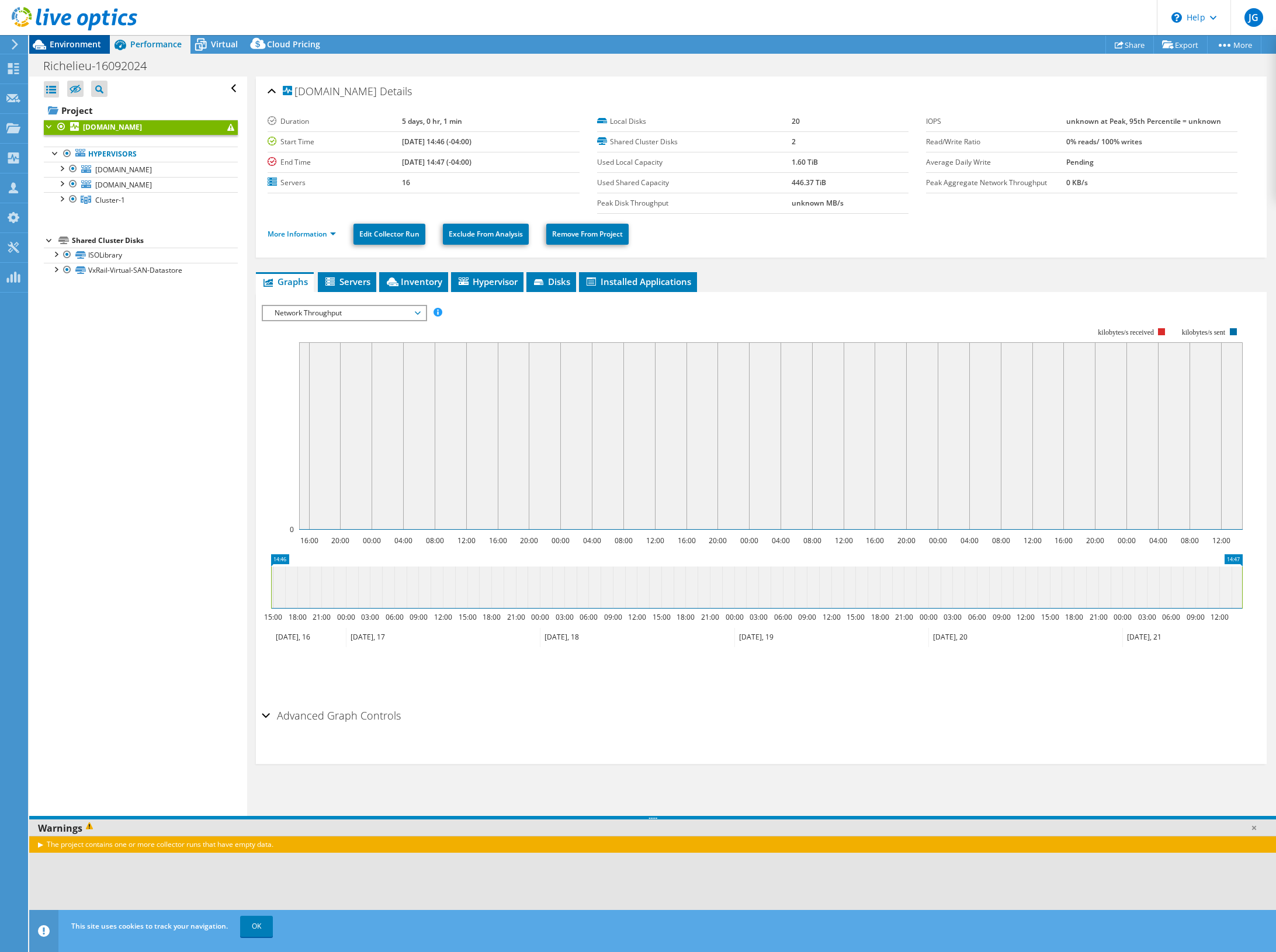
click at [56, 41] on span "Environment" at bounding box center [75, 44] width 51 height 11
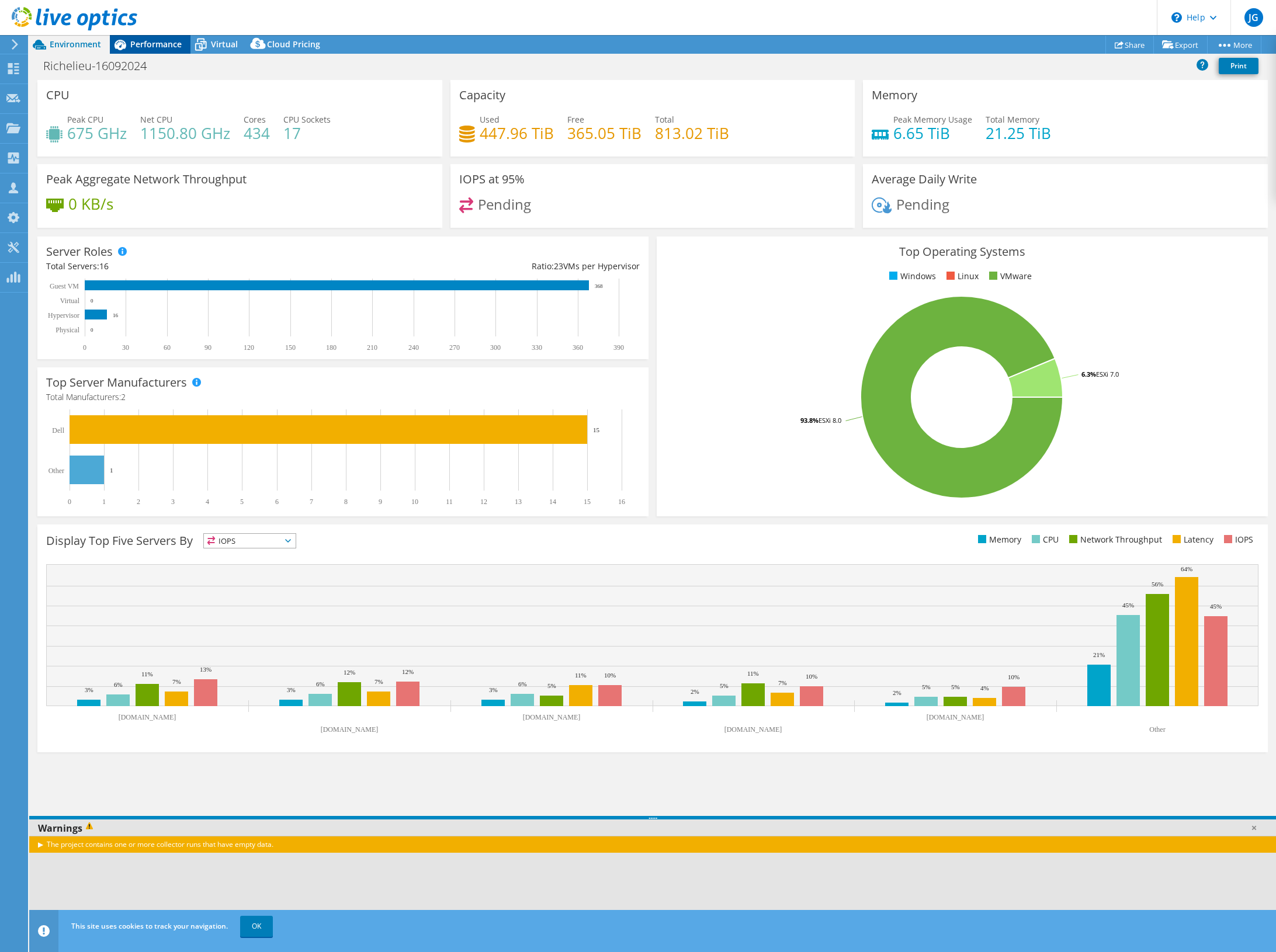
click at [160, 44] on span "Performance" at bounding box center [156, 44] width 51 height 11
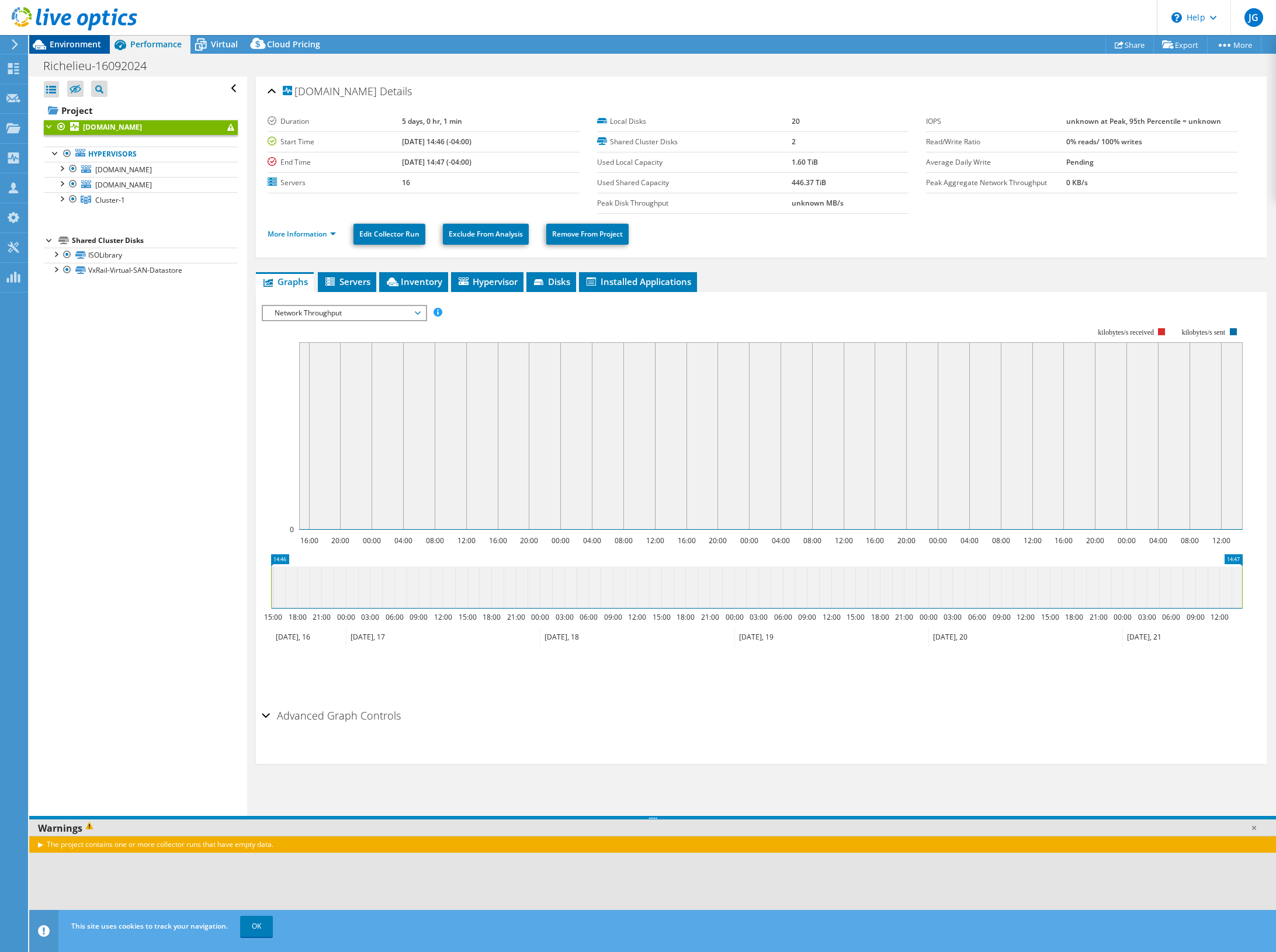
click at [71, 40] on span "Environment" at bounding box center [75, 44] width 51 height 11
